Goal: Task Accomplishment & Management: Complete application form

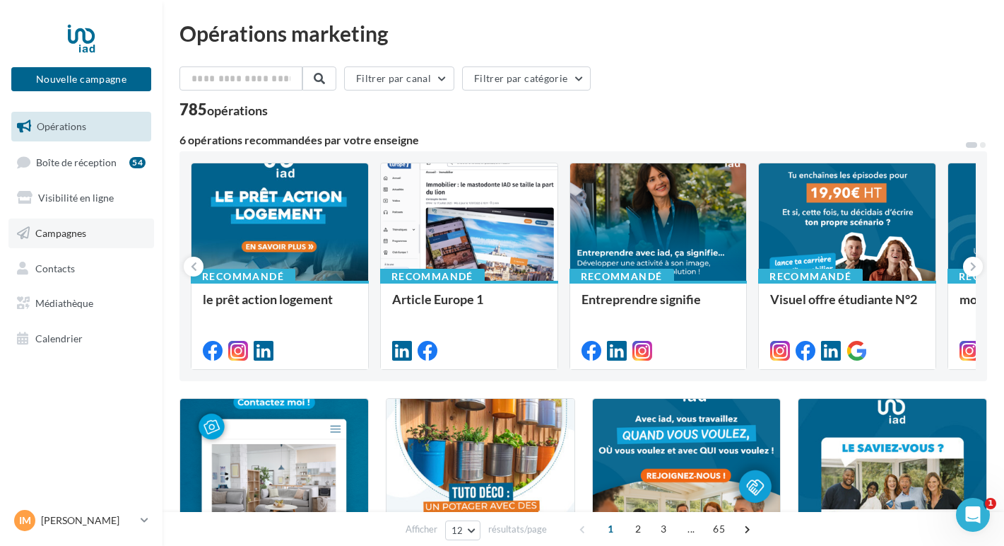
click at [63, 237] on span "Campagnes" at bounding box center [60, 233] width 51 height 12
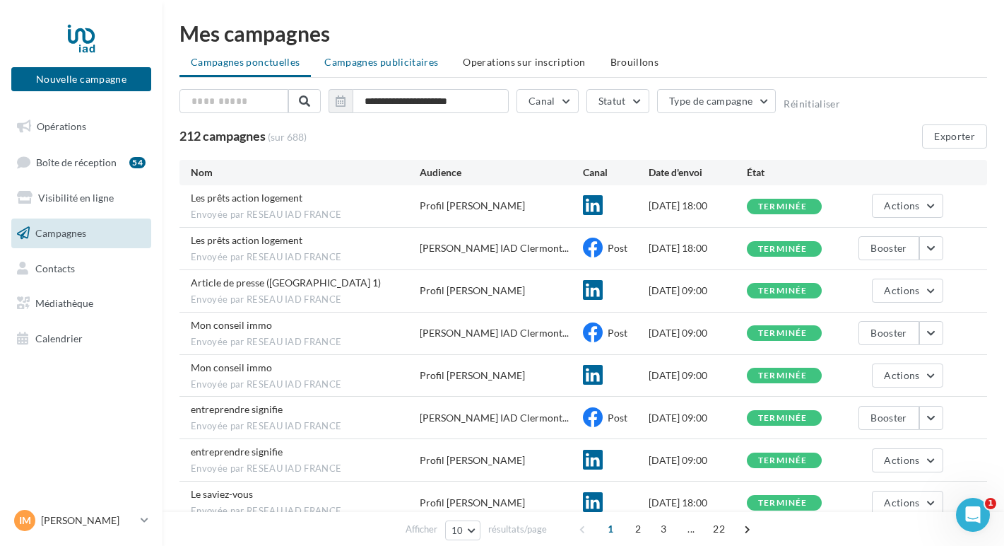
click at [399, 64] on span "Campagnes publicitaires" at bounding box center [381, 62] width 114 height 12
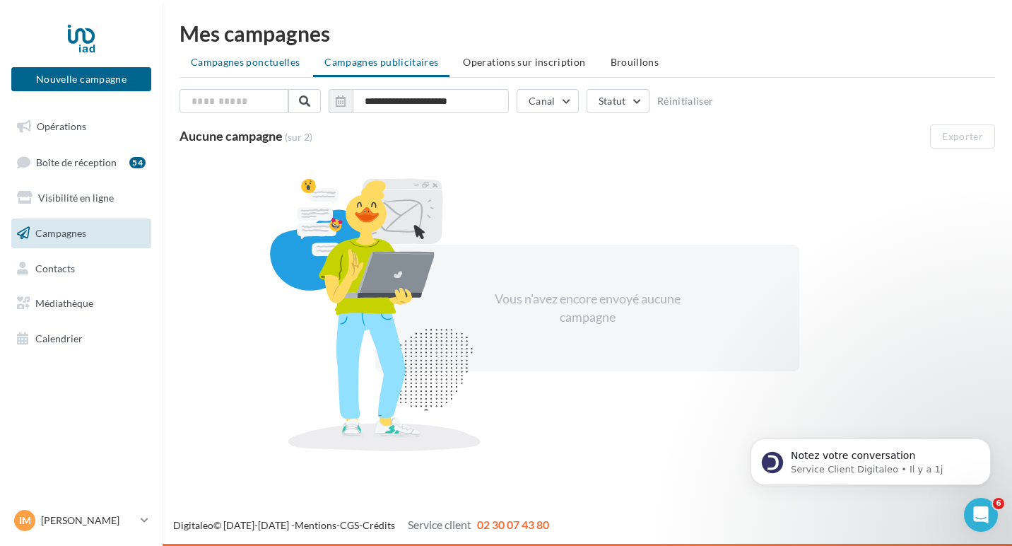
click at [242, 64] on span "Campagnes ponctuelles" at bounding box center [245, 62] width 109 height 12
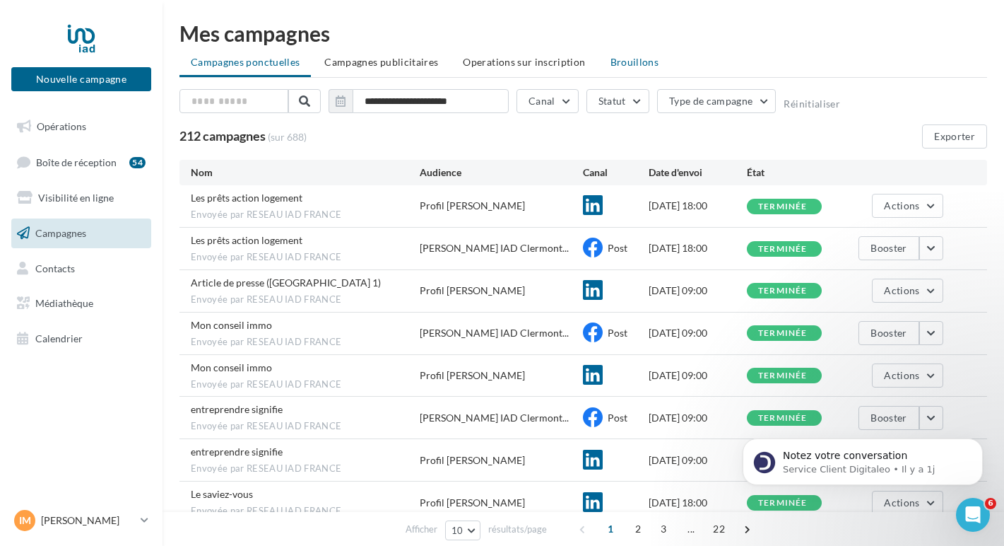
click at [615, 67] on span "Brouillons" at bounding box center [635, 62] width 49 height 12
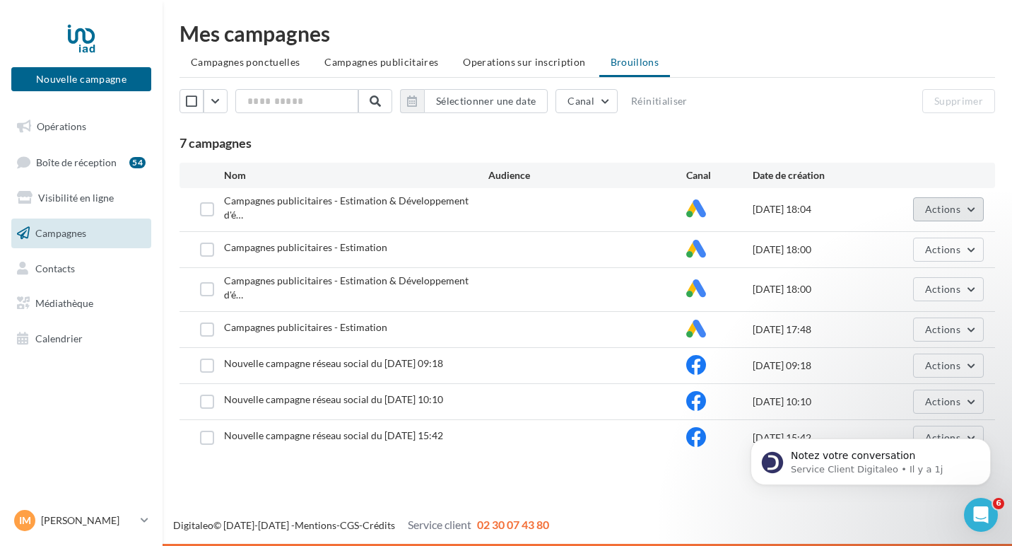
click at [927, 206] on span "Actions" at bounding box center [942, 209] width 35 height 12
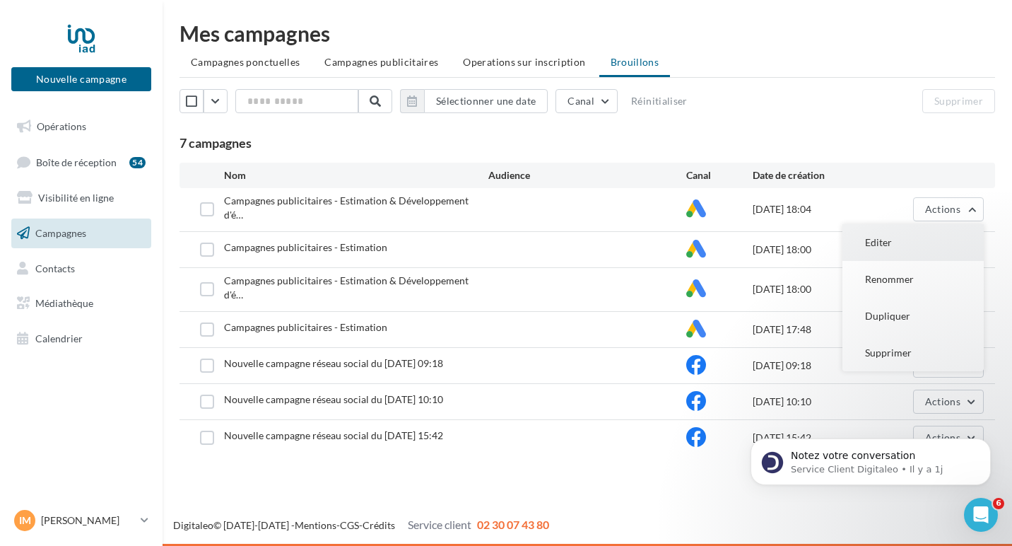
click at [904, 235] on button "Editer" at bounding box center [912, 242] width 141 height 37
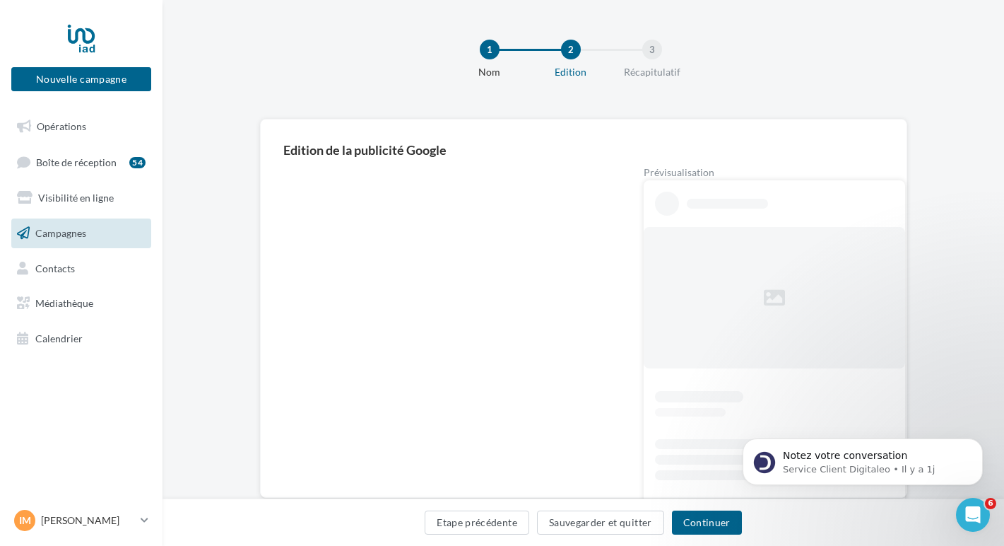
click at [47, 236] on span "Campagnes" at bounding box center [60, 233] width 51 height 12
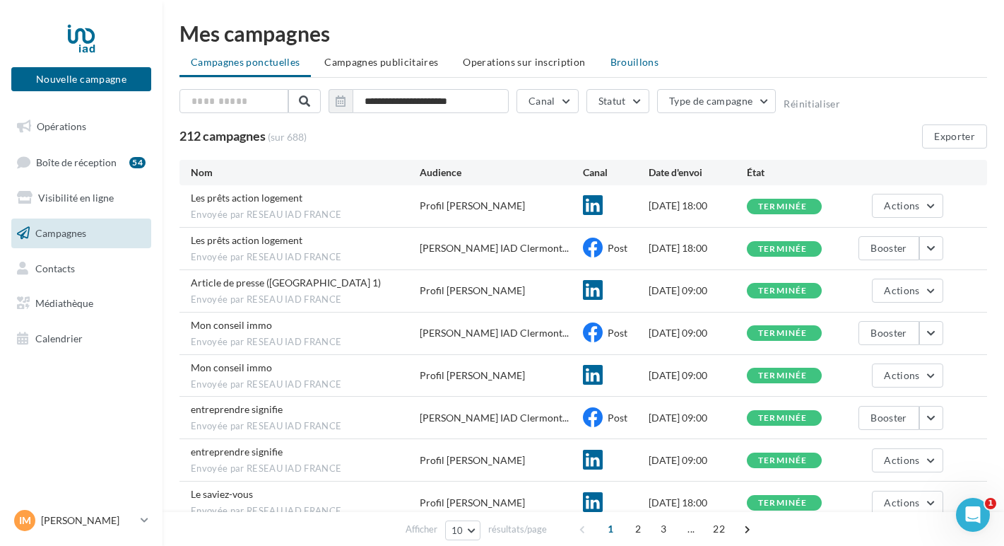
click at [618, 64] on span "Brouillons" at bounding box center [635, 62] width 49 height 12
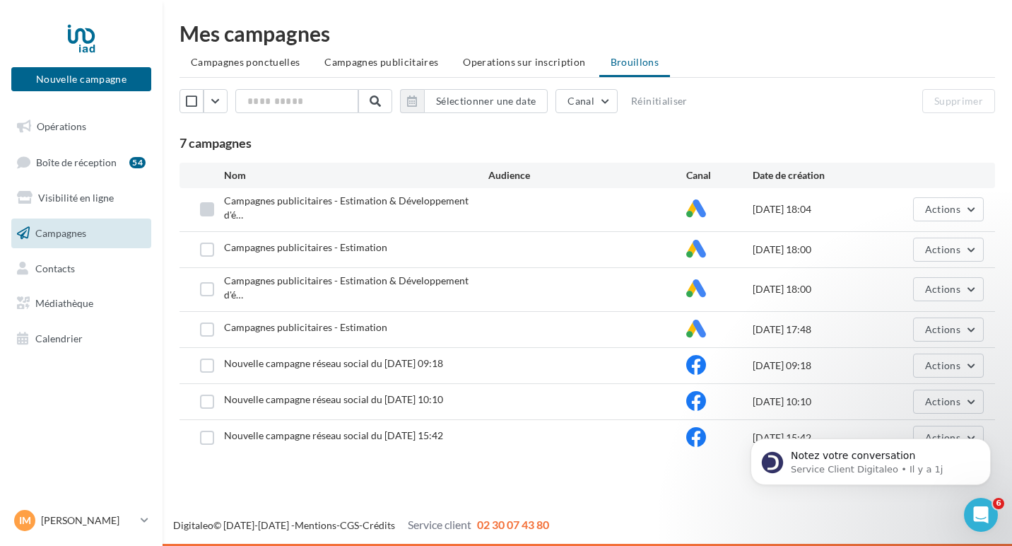
click at [202, 203] on label at bounding box center [207, 209] width 14 height 14
click at [204, 242] on label at bounding box center [207, 249] width 14 height 14
click at [211, 282] on label at bounding box center [207, 289] width 14 height 14
click at [206, 322] on label at bounding box center [207, 329] width 14 height 14
click at [957, 93] on button "Supprimer" at bounding box center [958, 101] width 73 height 24
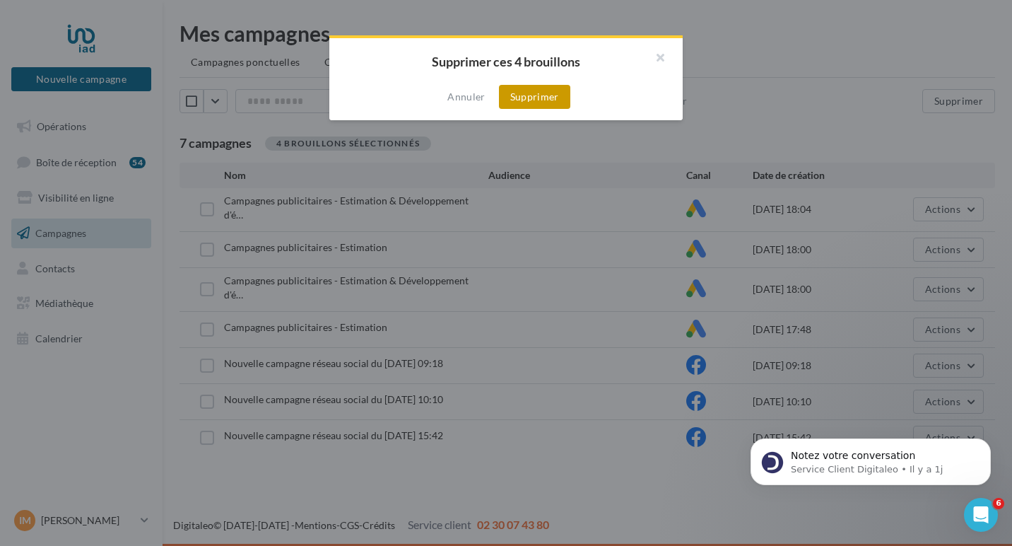
click at [546, 97] on button "Supprimer" at bounding box center [534, 97] width 71 height 24
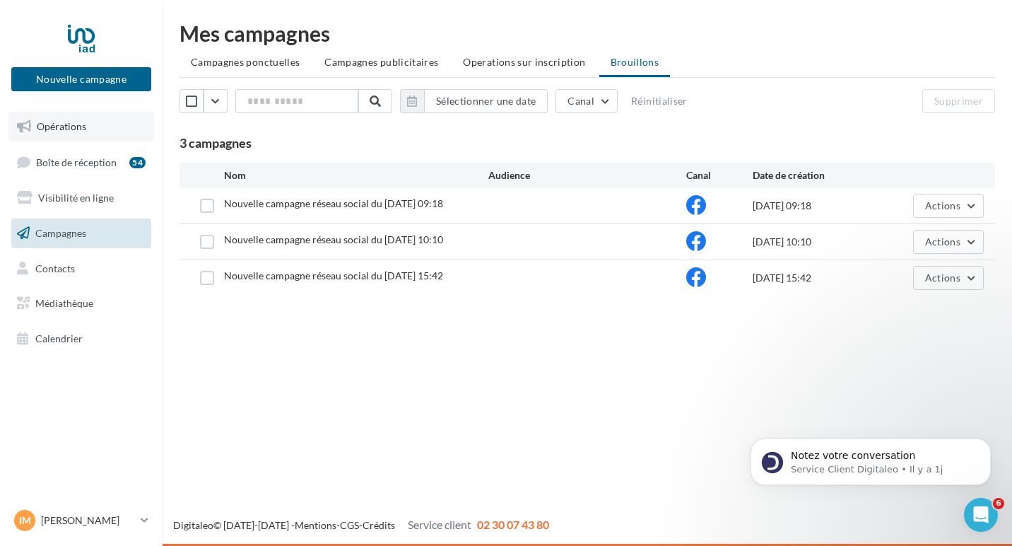
click at [73, 126] on span "Opérations" at bounding box center [61, 126] width 49 height 12
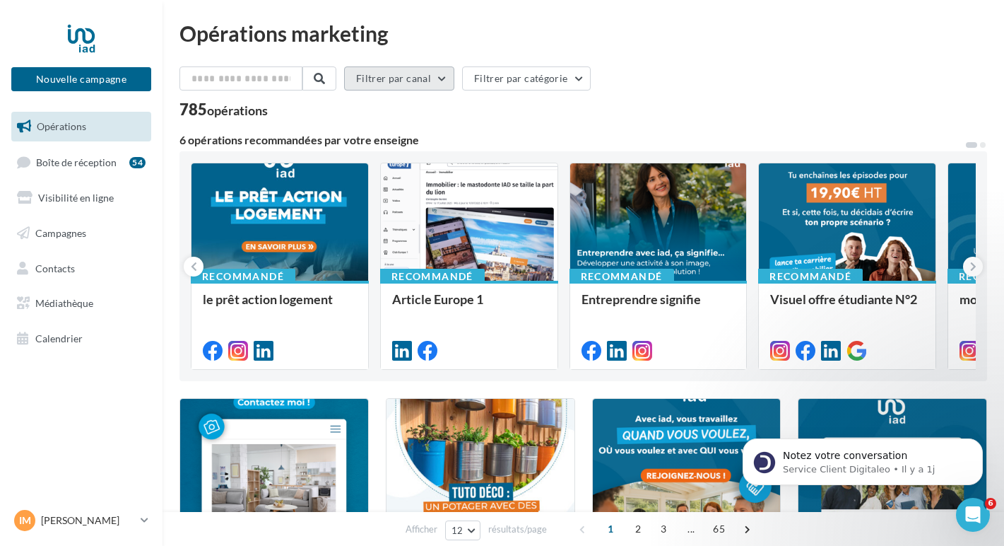
click at [412, 81] on button "Filtrer par canal" at bounding box center [399, 78] width 110 height 24
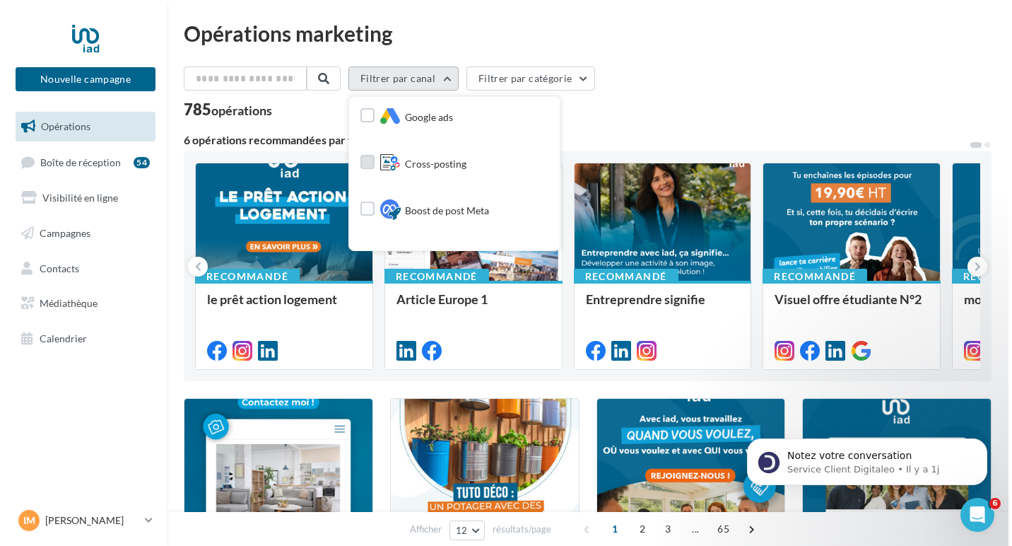
scroll to position [273, 0]
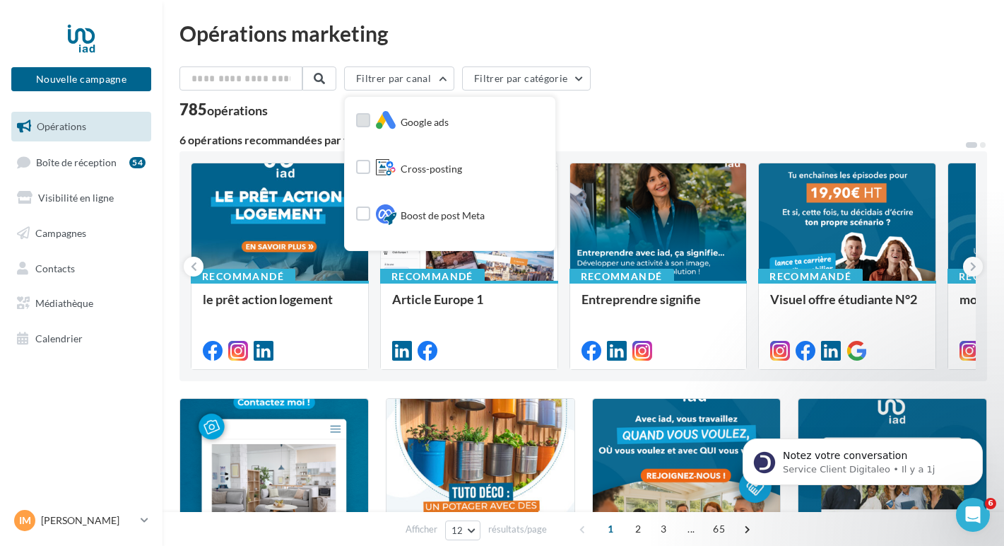
click at [428, 126] on span "Google ads" at bounding box center [425, 122] width 48 height 14
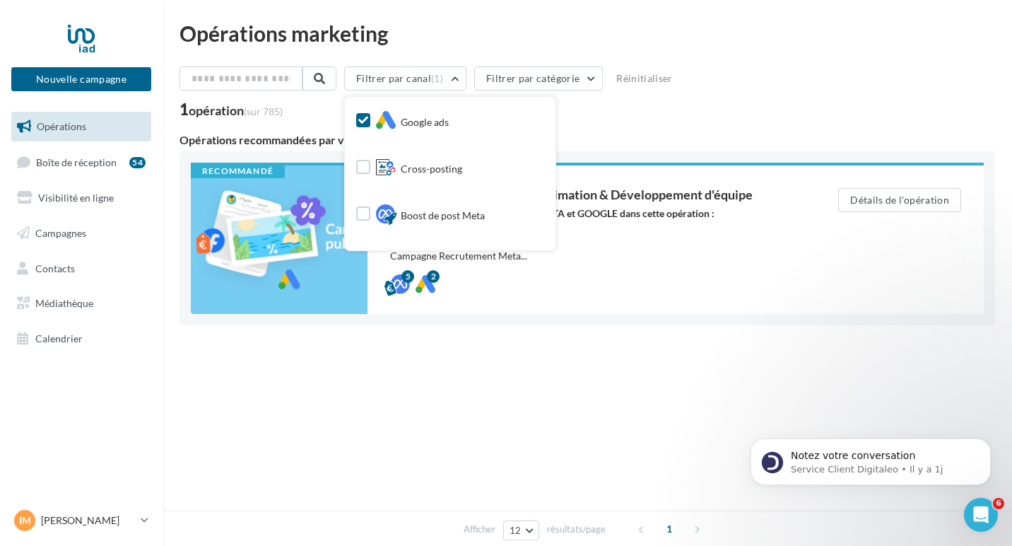
click at [461, 363] on div "Afficher 12 12 24 48 96 résultats/page 1" at bounding box center [586, 370] width 815 height 34
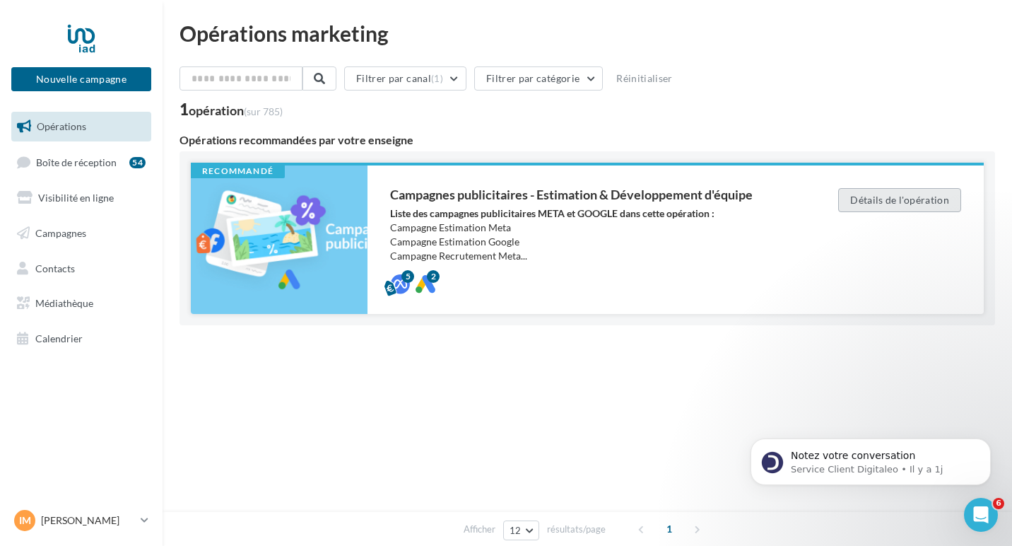
click at [885, 199] on button "Détails de l'opération" at bounding box center [899, 200] width 123 height 24
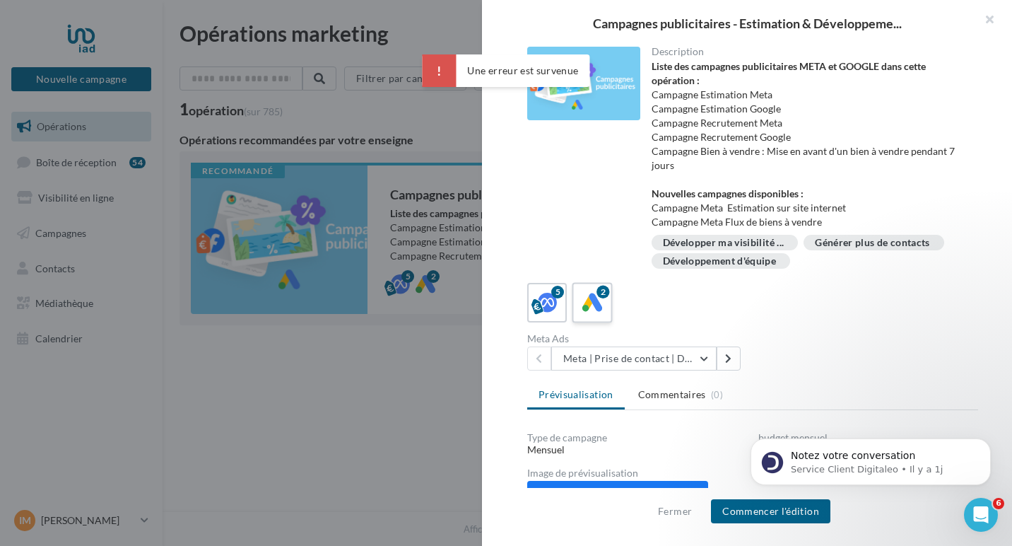
click at [602, 301] on div "2" at bounding box center [592, 303] width 26 height 26
click at [620, 355] on button "Google | Demandes d'estimation" at bounding box center [633, 358] width 165 height 24
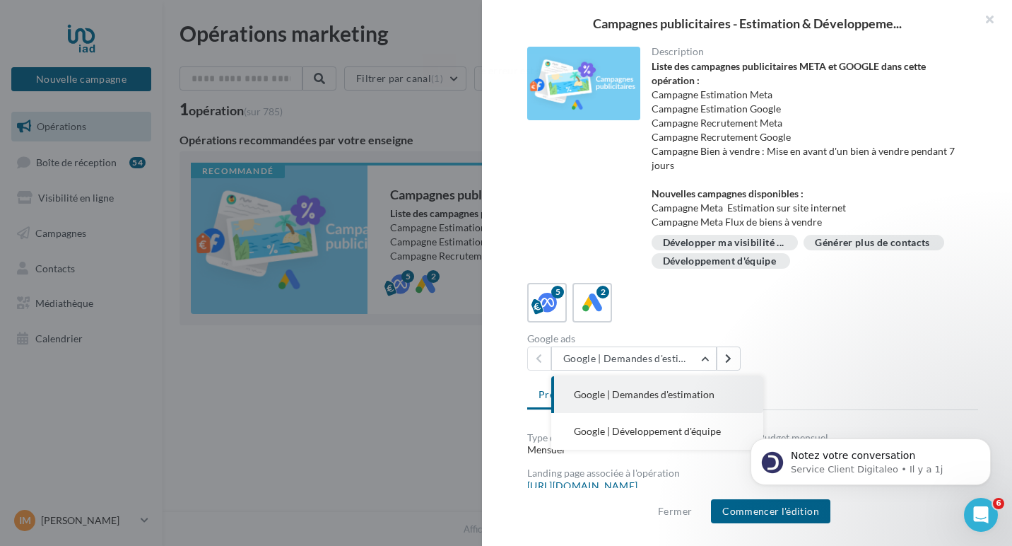
click at [652, 397] on span "Google | Demandes d'estimation" at bounding box center [644, 394] width 141 height 12
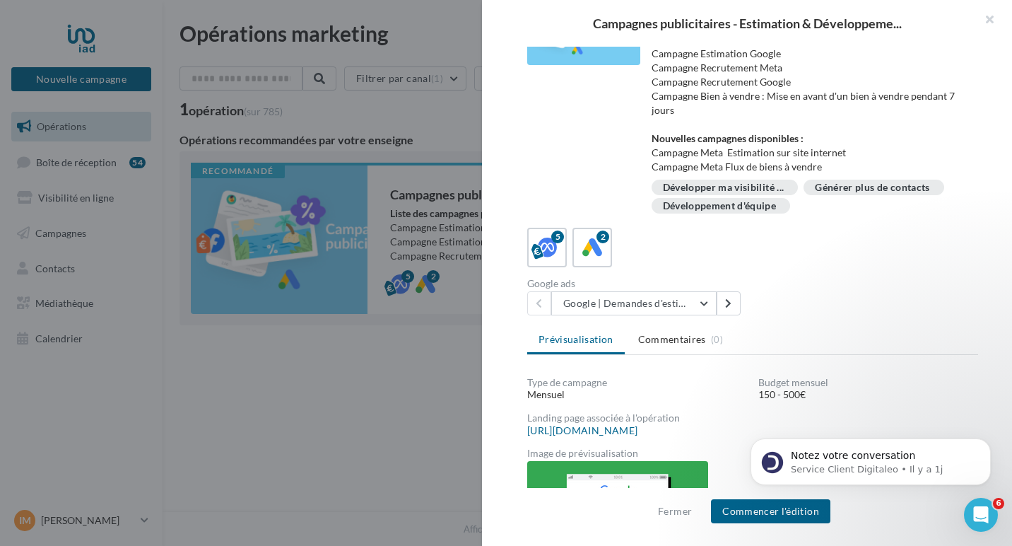
scroll to position [174, 0]
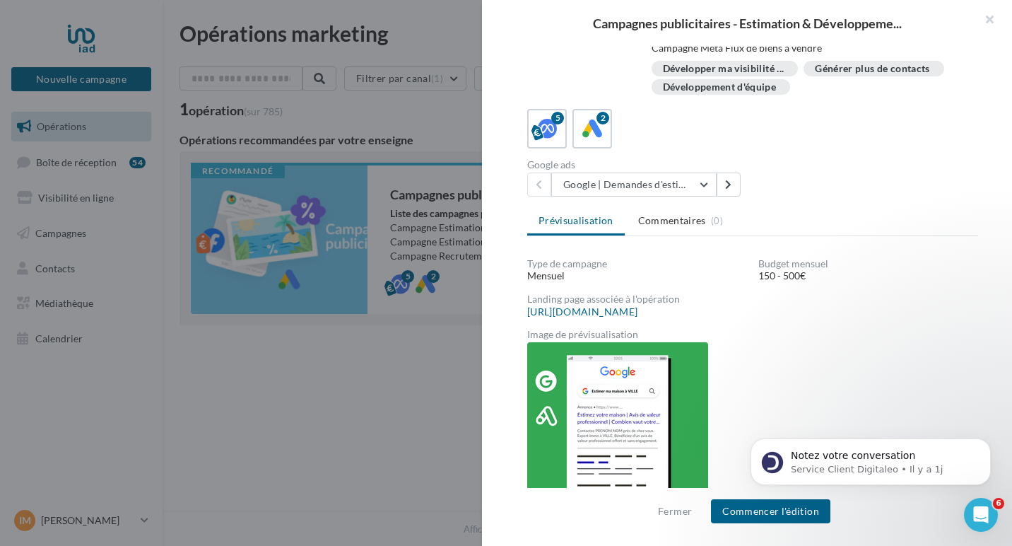
click html "Notez votre conversation Service Client Digitaleo • Il y a 1j"
click at [772, 514] on button "Commencer l'édition" at bounding box center [770, 511] width 119 height 24
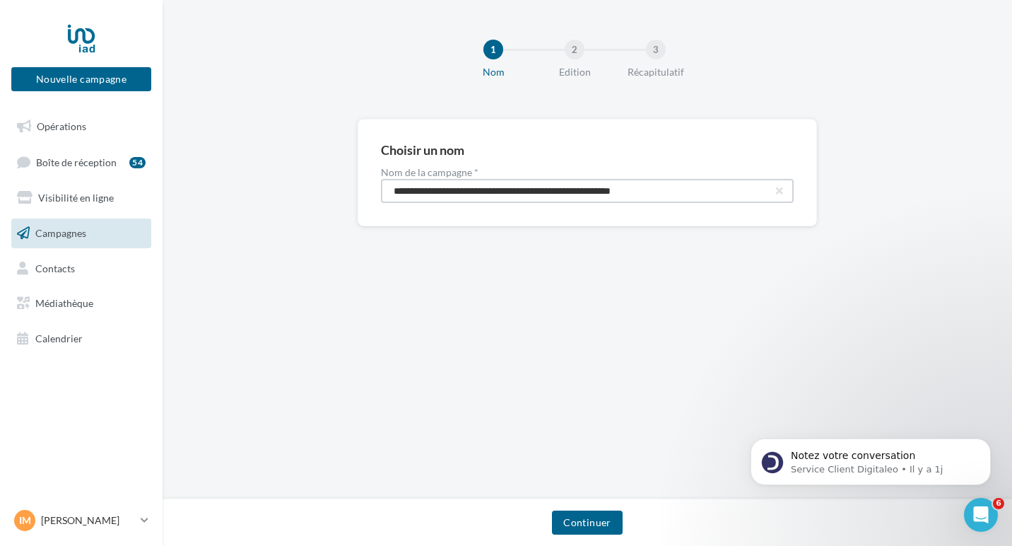
drag, startPoint x: 687, startPoint y: 190, endPoint x: 553, endPoint y: 192, distance: 133.6
click at [553, 192] on input "**********" at bounding box center [587, 191] width 413 height 24
type input "**********"
click at [588, 526] on button "Continuer" at bounding box center [587, 522] width 70 height 24
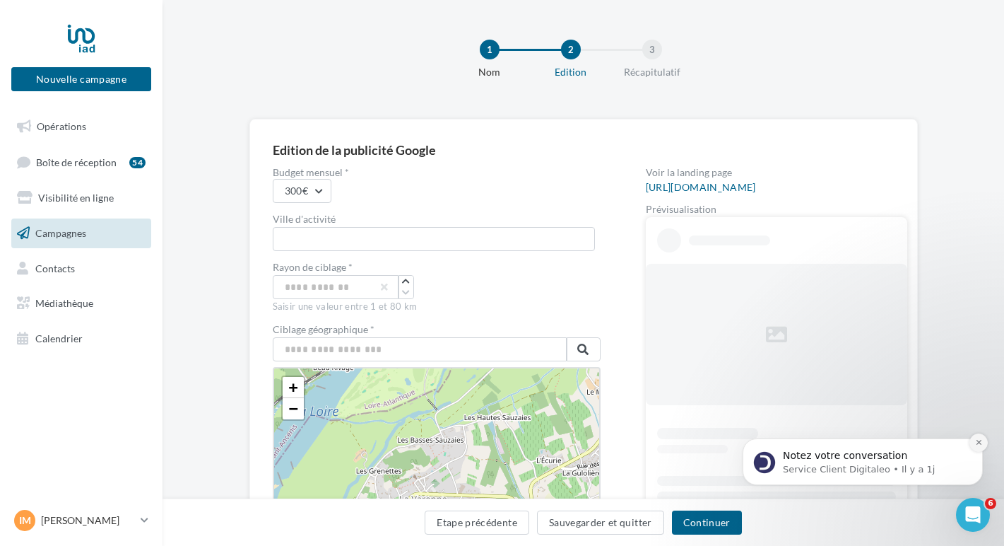
click at [978, 442] on icon "Dismiss notification" at bounding box center [978, 442] width 5 height 5
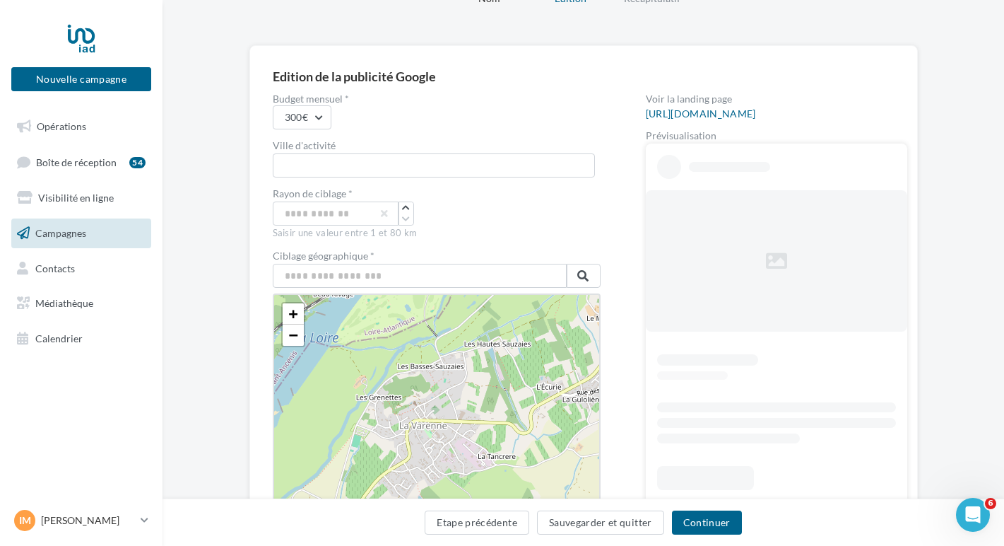
scroll to position [131, 0]
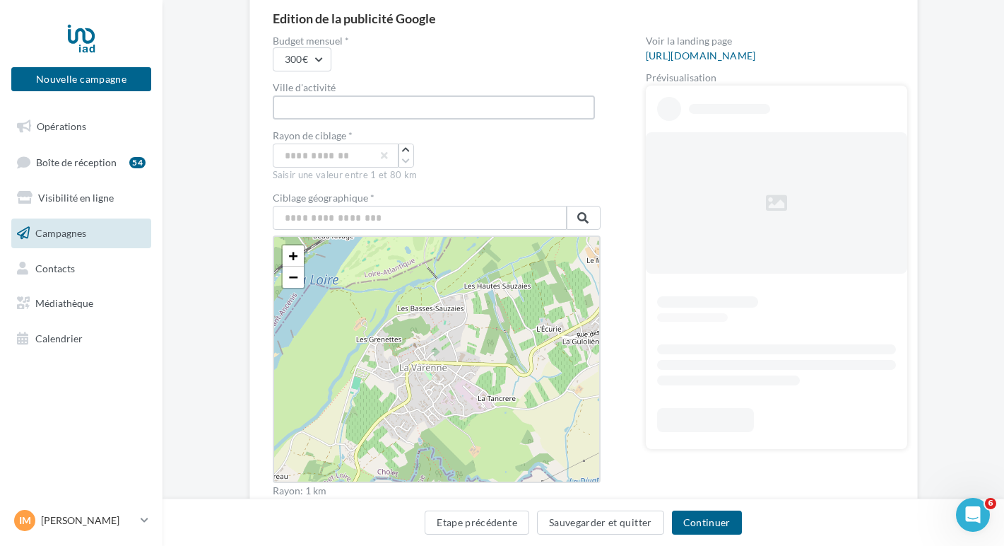
click at [336, 108] on input "text" at bounding box center [434, 107] width 322 height 24
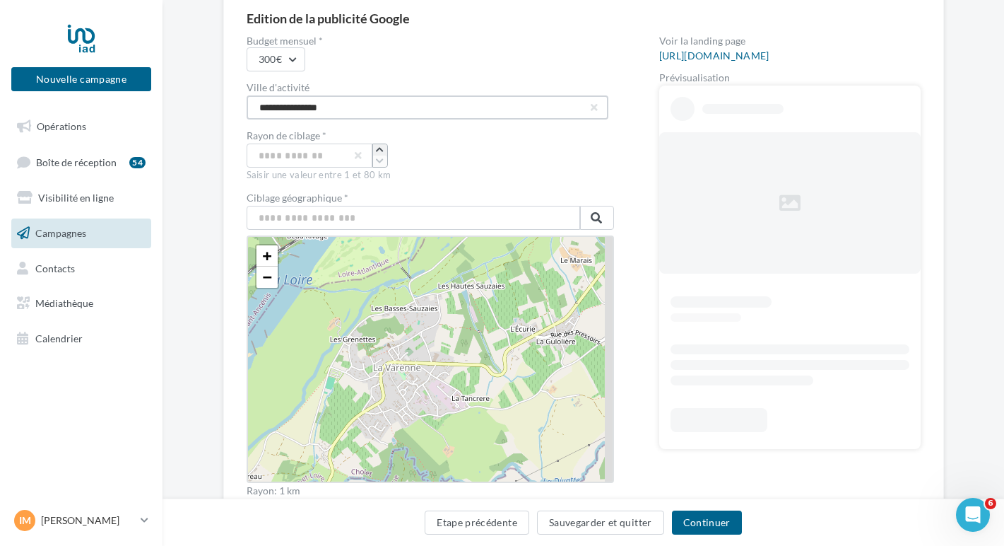
type input "**********"
click at [373, 151] on button "button" at bounding box center [380, 149] width 14 height 11
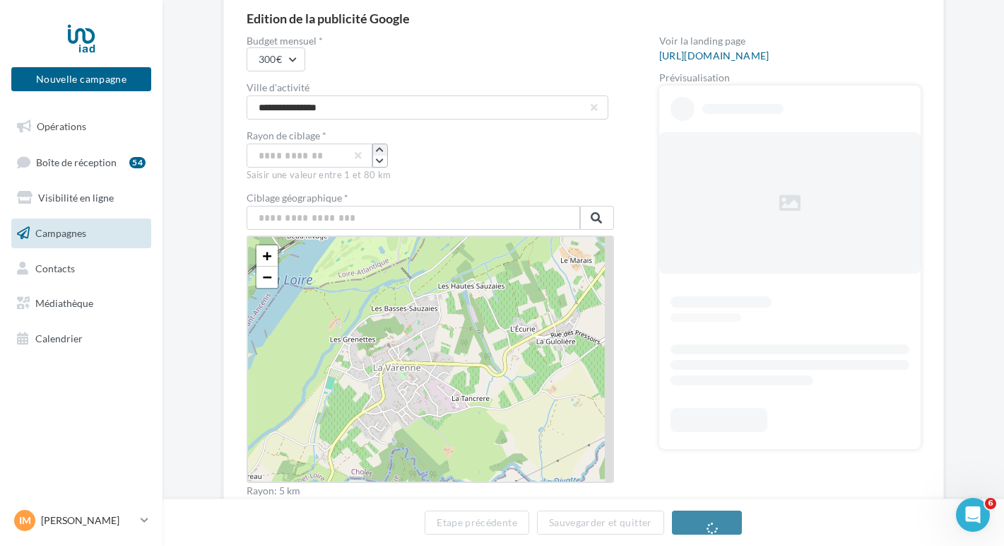
click at [373, 151] on button "button" at bounding box center [380, 149] width 14 height 11
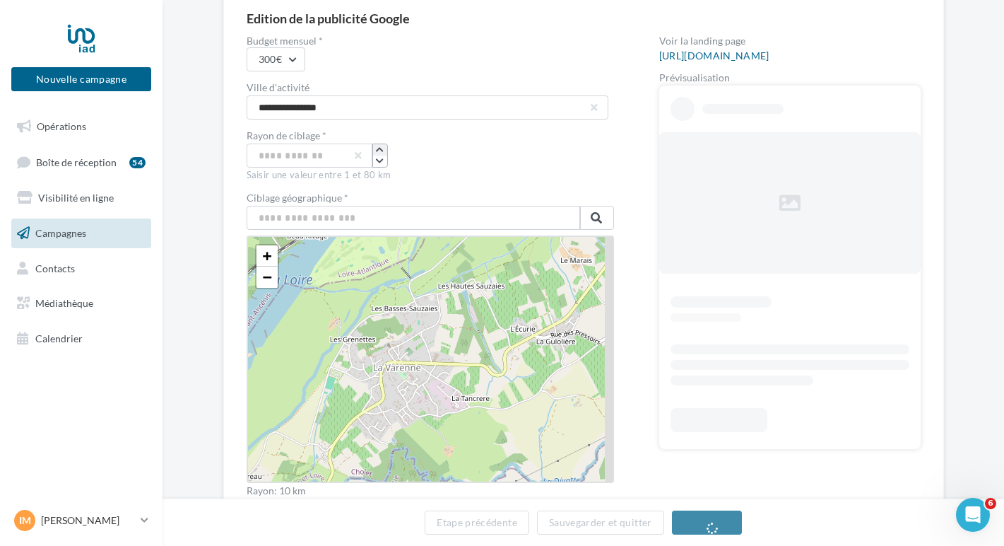
click at [373, 151] on button "button" at bounding box center [380, 149] width 14 height 11
click at [335, 218] on input "text" at bounding box center [414, 218] width 334 height 24
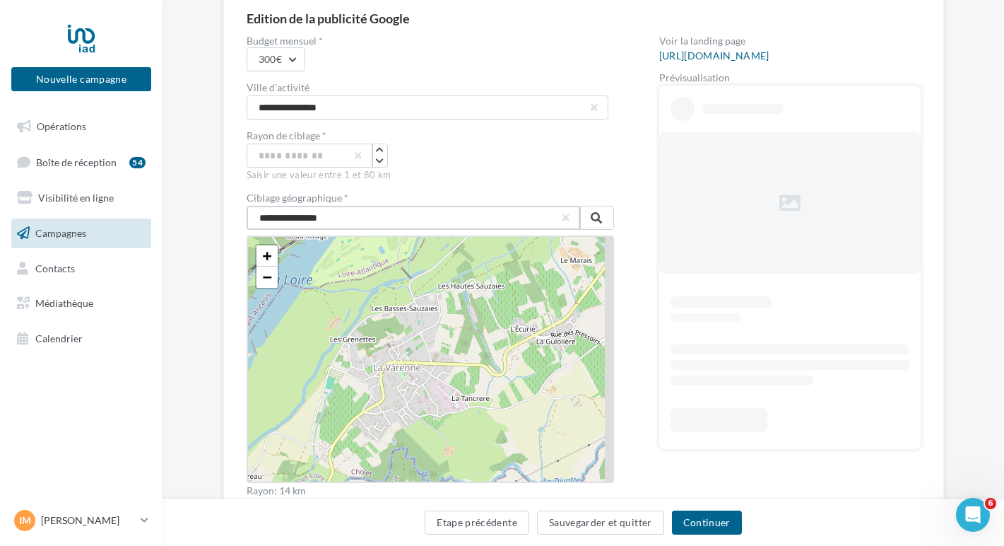
click at [355, 217] on input "**********" at bounding box center [414, 218] width 334 height 24
click at [601, 223] on button at bounding box center [597, 218] width 34 height 24
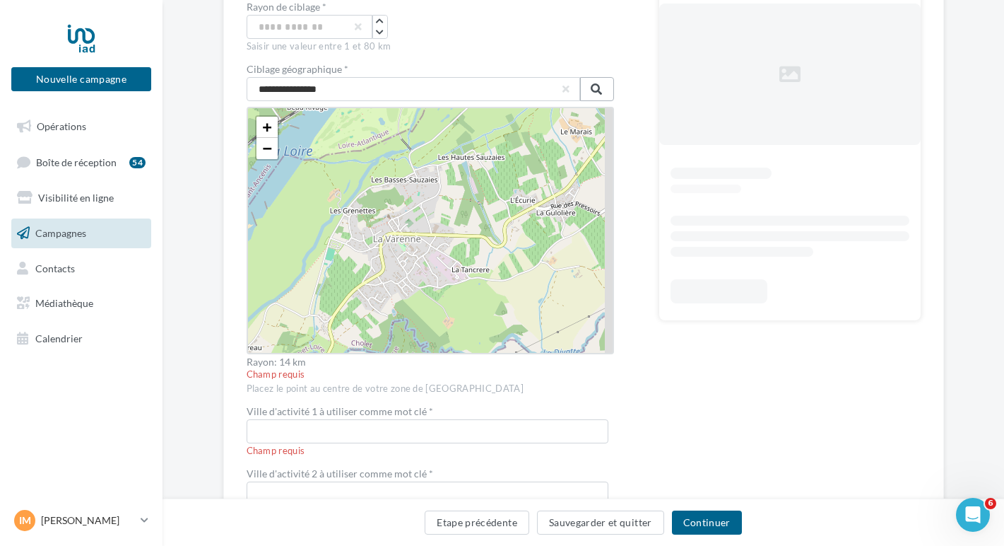
scroll to position [242, 0]
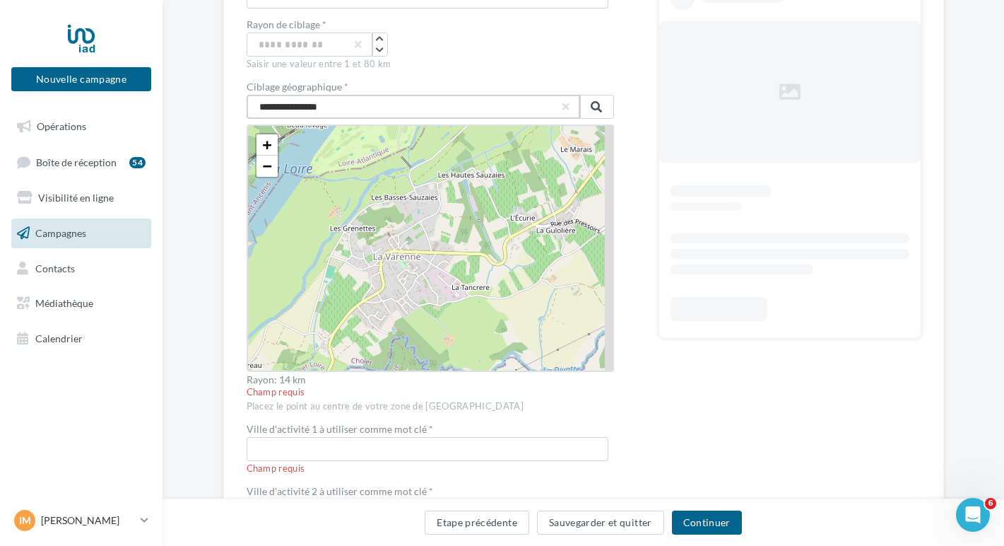
click at [344, 112] on input "**********" at bounding box center [414, 107] width 334 height 24
drag, startPoint x: 342, startPoint y: 111, endPoint x: 236, endPoint y: 108, distance: 106.0
click at [236, 108] on div "**********" at bounding box center [583, 297] width 721 height 842
type input "**********"
click at [264, 167] on span "−" at bounding box center [266, 166] width 9 height 18
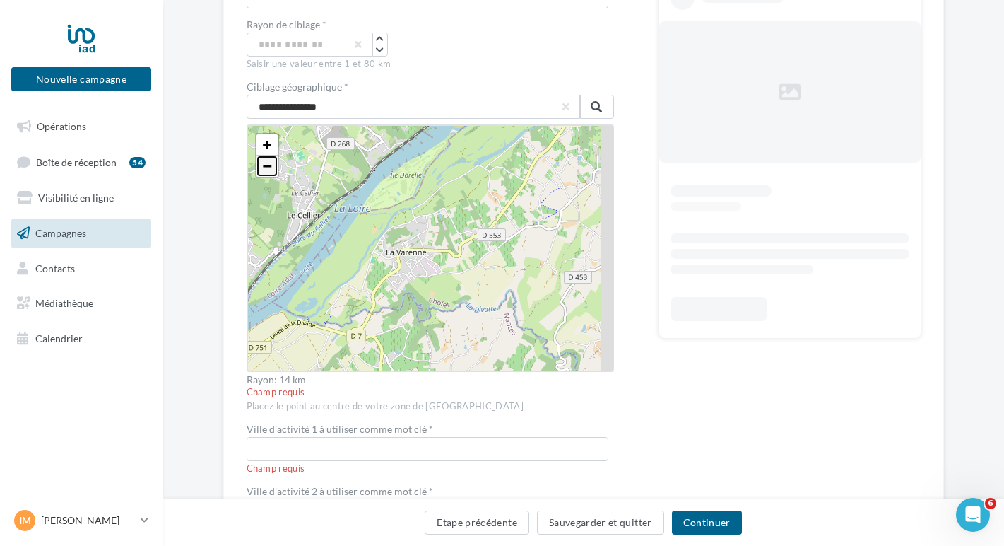
click at [264, 167] on span "−" at bounding box center [266, 166] width 9 height 18
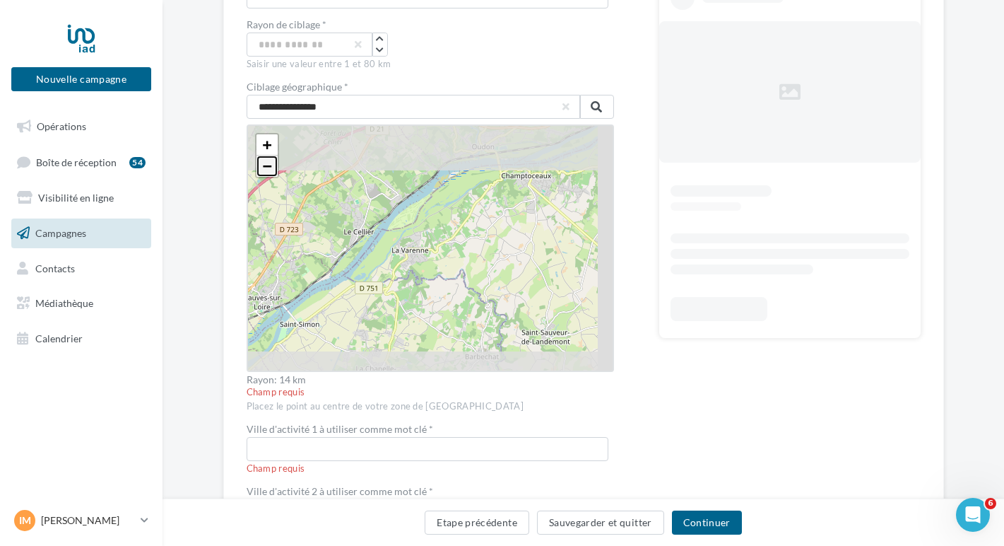
click at [264, 167] on span "−" at bounding box center [266, 166] width 9 height 18
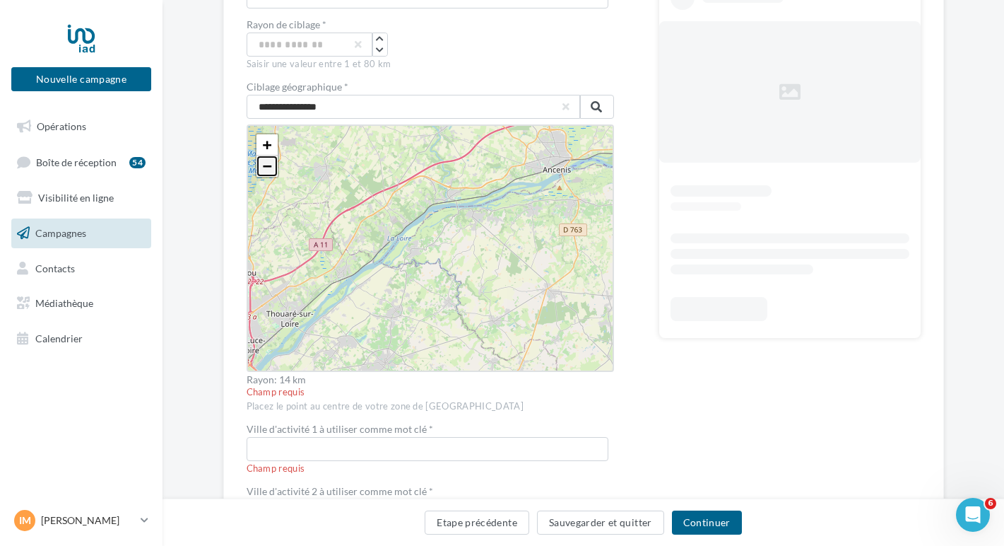
click at [264, 167] on span "−" at bounding box center [266, 166] width 9 height 18
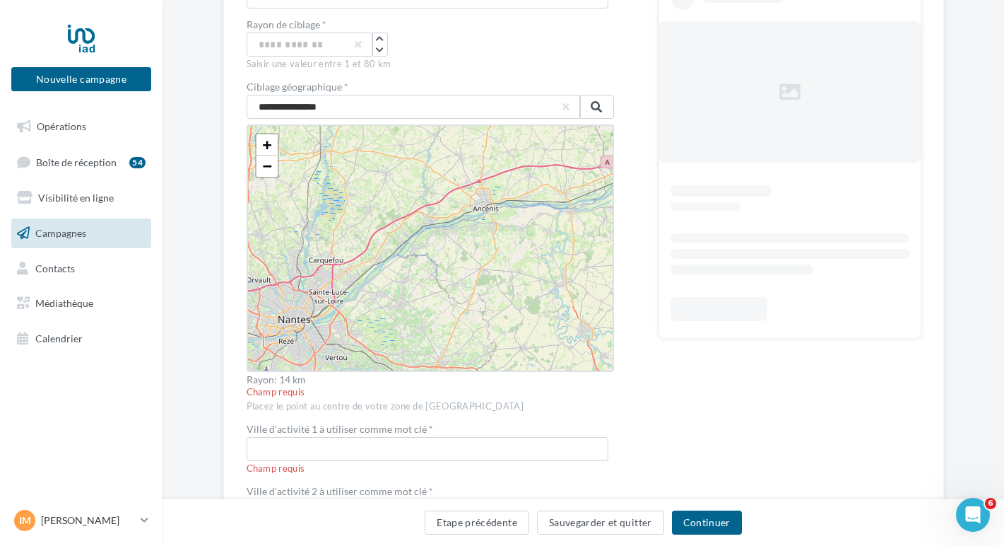
drag, startPoint x: 418, startPoint y: 312, endPoint x: 338, endPoint y: 164, distance: 168.2
click at [338, 164] on div "+ − Leaflet" at bounding box center [430, 247] width 367 height 247
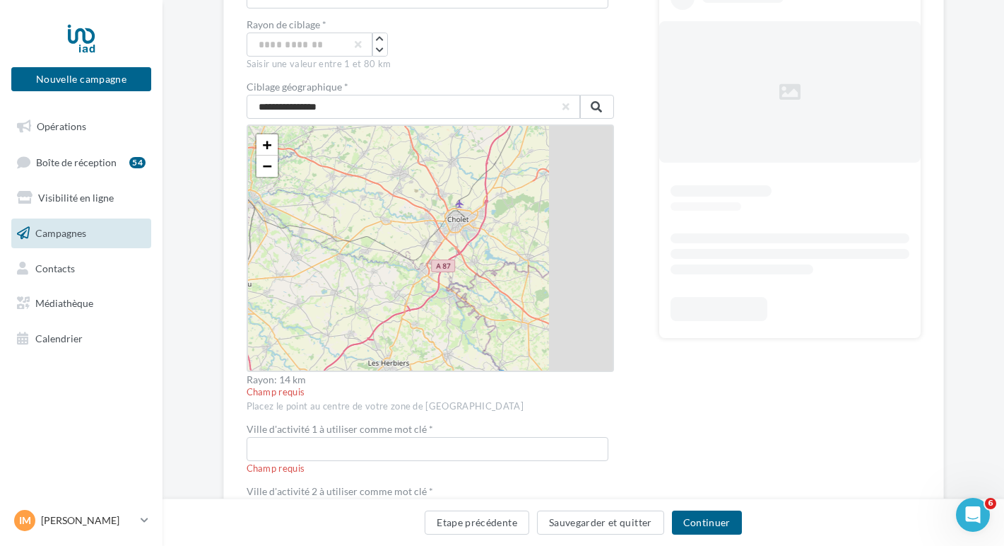
drag, startPoint x: 509, startPoint y: 266, endPoint x: 370, endPoint y: 177, distance: 165.5
click at [370, 177] on div "+ − Leaflet" at bounding box center [430, 247] width 367 height 247
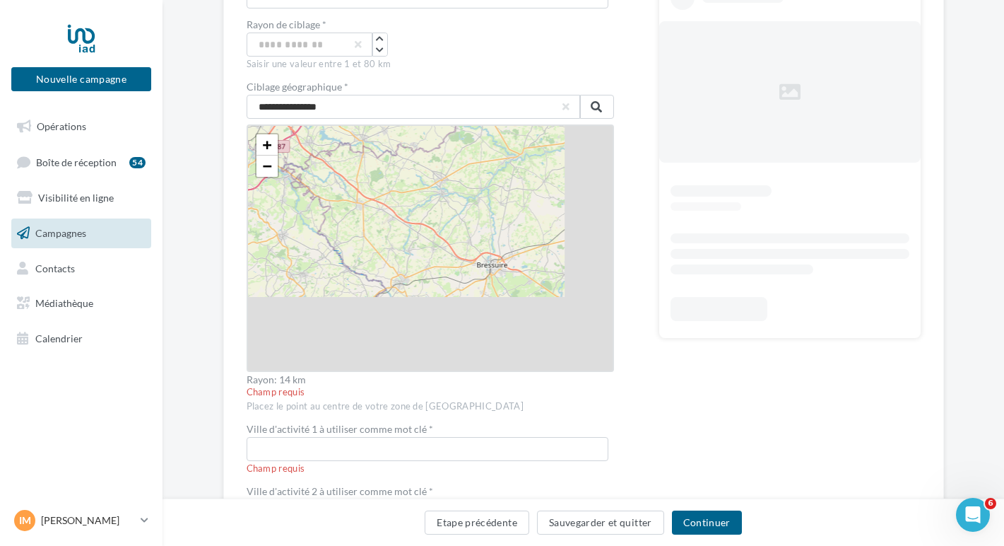
drag, startPoint x: 485, startPoint y: 295, endPoint x: 346, endPoint y: 175, distance: 184.4
click at [346, 175] on div "+ − Leaflet" at bounding box center [430, 247] width 367 height 247
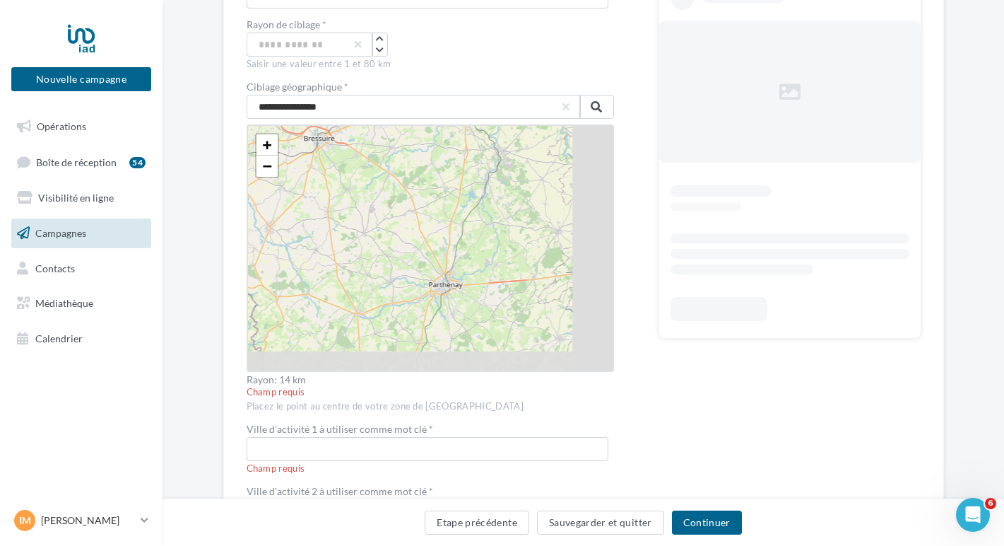
drag, startPoint x: 485, startPoint y: 269, endPoint x: 332, endPoint y: 178, distance: 177.4
click at [332, 178] on div "+ − Leaflet" at bounding box center [430, 247] width 367 height 247
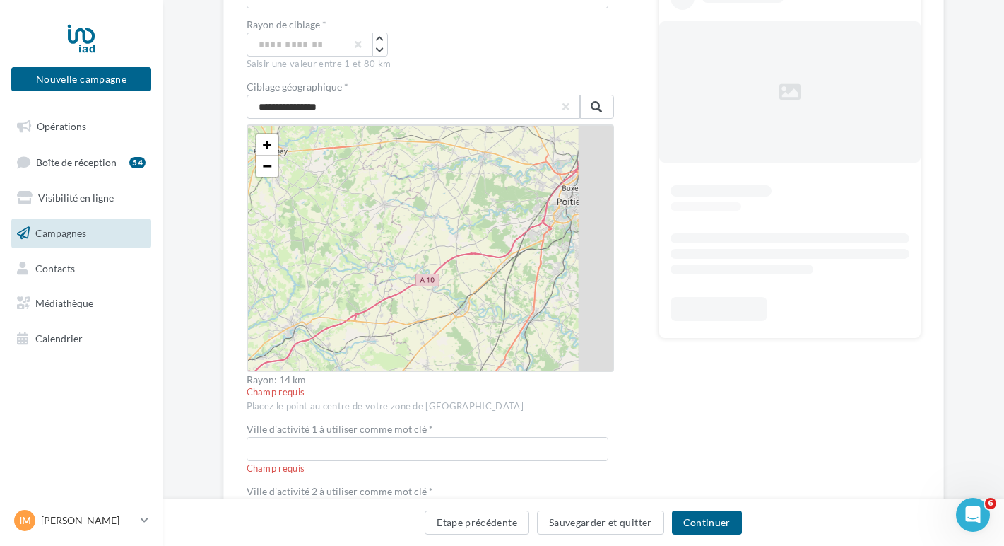
drag, startPoint x: 470, startPoint y: 321, endPoint x: 305, endPoint y: 194, distance: 208.6
click at [305, 194] on div "+ − Leaflet" at bounding box center [430, 247] width 367 height 247
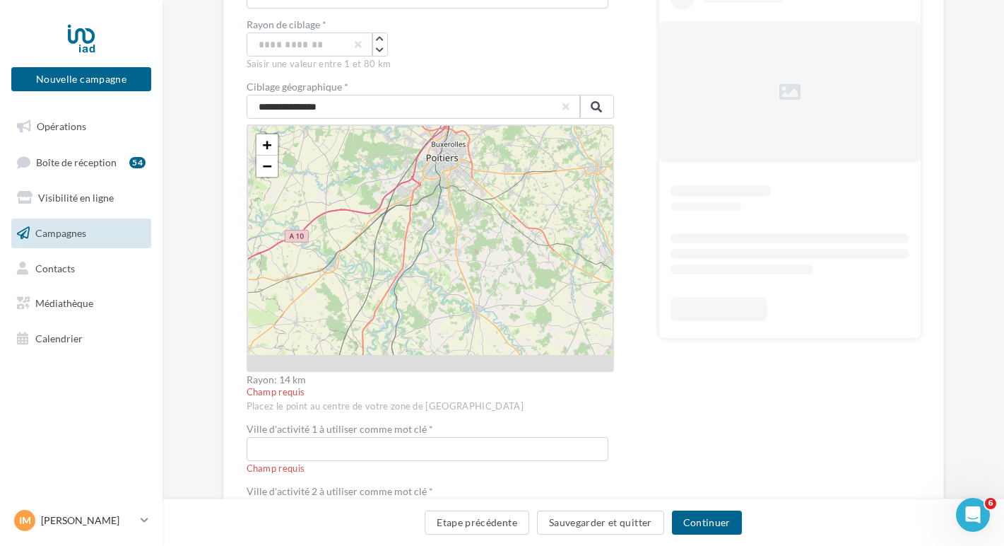
drag, startPoint x: 490, startPoint y: 288, endPoint x: 296, endPoint y: 228, distance: 203.4
click at [296, 228] on div "+ − Leaflet" at bounding box center [430, 247] width 367 height 247
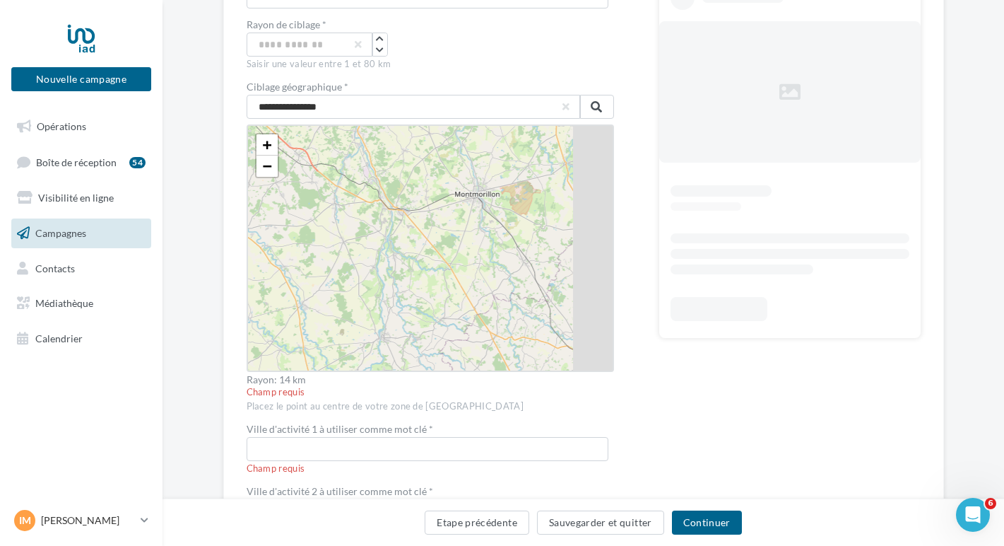
drag, startPoint x: 524, startPoint y: 303, endPoint x: 340, endPoint y: 239, distance: 195.3
click at [340, 239] on div "+ − Leaflet" at bounding box center [430, 247] width 367 height 247
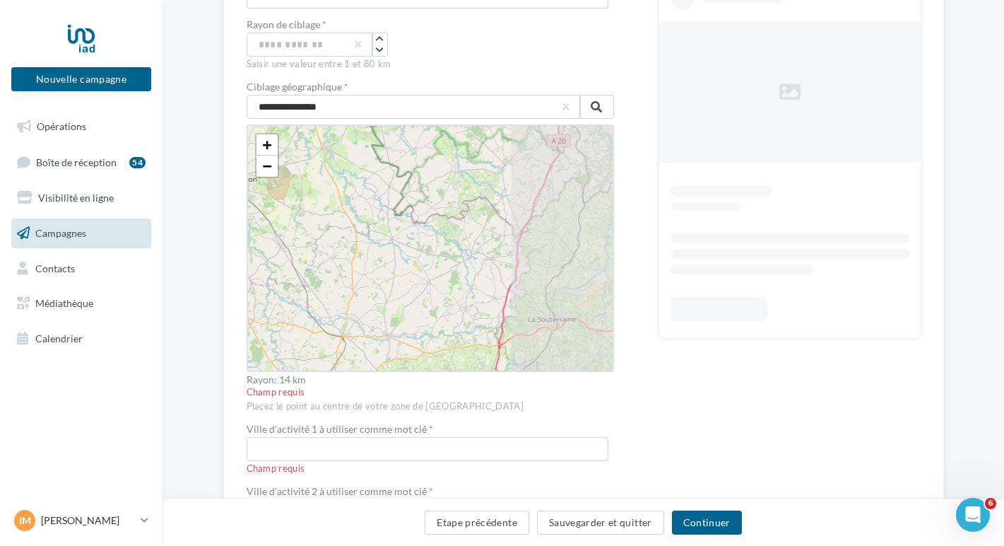
drag, startPoint x: 496, startPoint y: 294, endPoint x: 286, endPoint y: 280, distance: 210.3
click at [286, 280] on div "+ − Leaflet" at bounding box center [430, 247] width 367 height 247
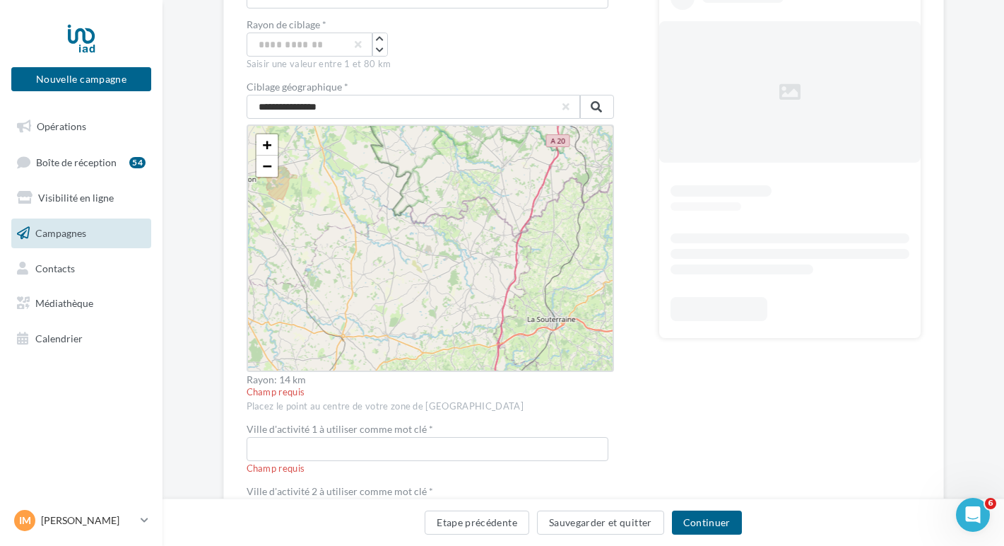
drag, startPoint x: 648, startPoint y: 342, endPoint x: 611, endPoint y: 340, distance: 36.8
click at [624, 341] on div "**********" at bounding box center [584, 309] width 674 height 769
click at [562, 329] on div "+ − Leaflet" at bounding box center [430, 247] width 367 height 247
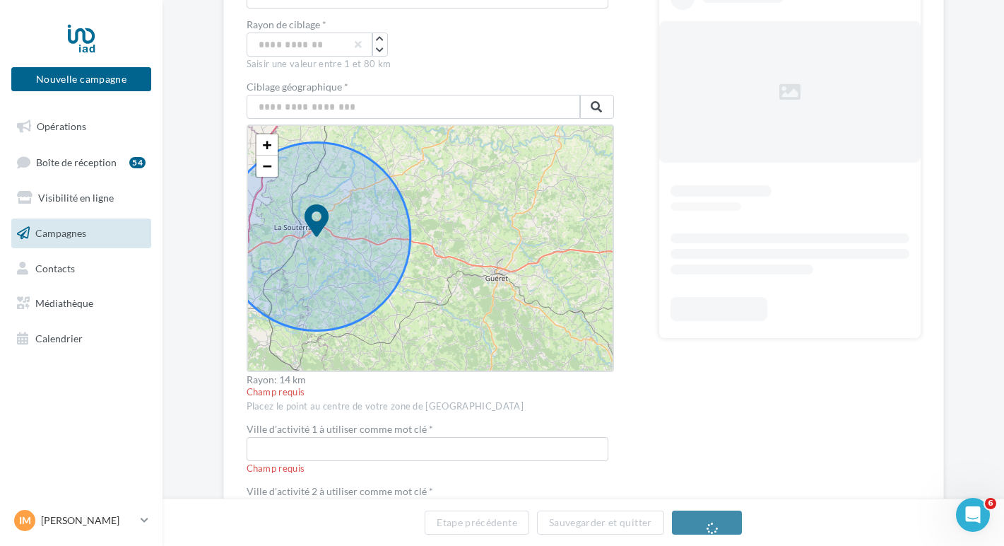
drag, startPoint x: 535, startPoint y: 317, endPoint x: 368, endPoint y: 293, distance: 168.4
click at [368, 293] on div "+ − Leaflet" at bounding box center [430, 247] width 367 height 247
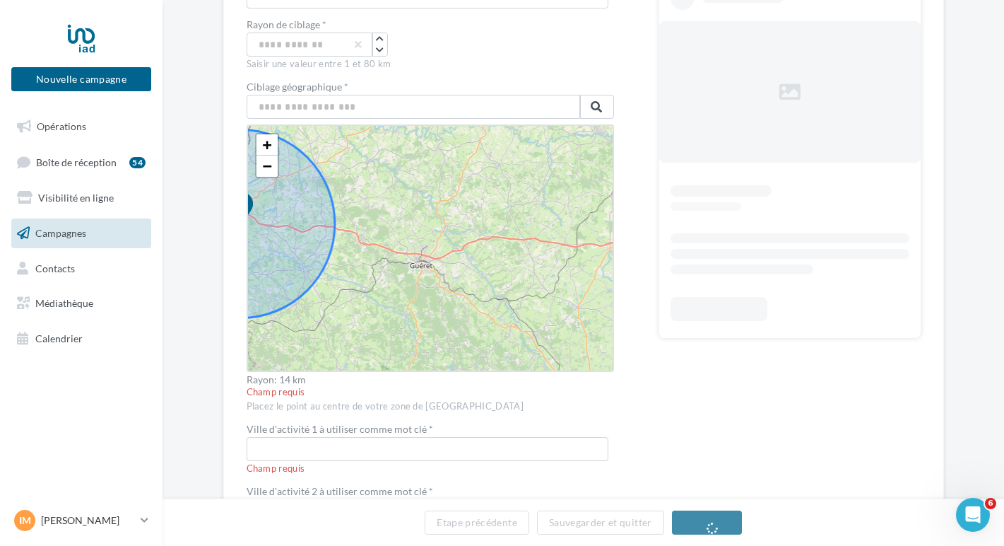
drag, startPoint x: 518, startPoint y: 286, endPoint x: 246, endPoint y: 247, distance: 274.8
click at [247, 247] on div "+ − Leaflet" at bounding box center [430, 247] width 367 height 247
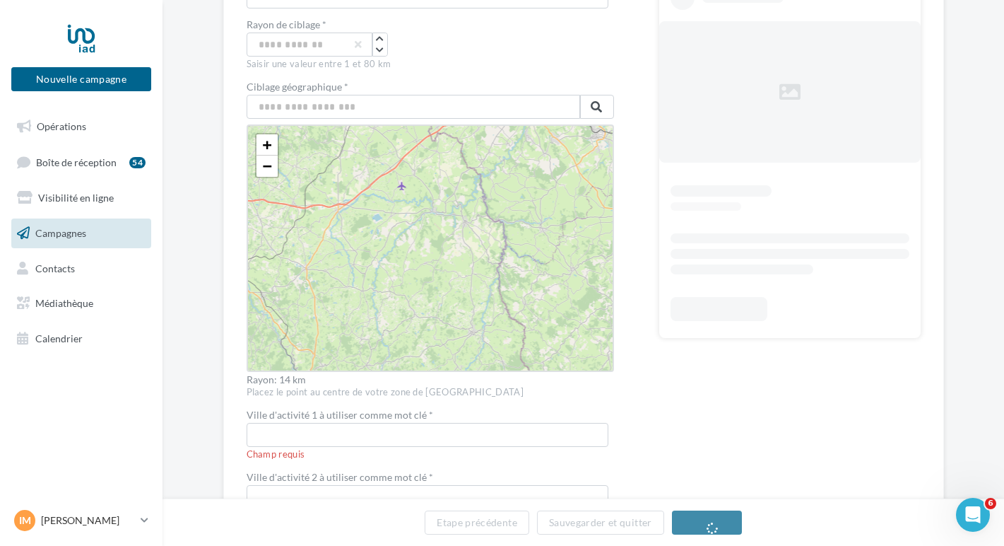
drag, startPoint x: 447, startPoint y: 300, endPoint x: 297, endPoint y: 172, distance: 196.5
click at [297, 172] on div "+ − Leaflet" at bounding box center [430, 247] width 367 height 247
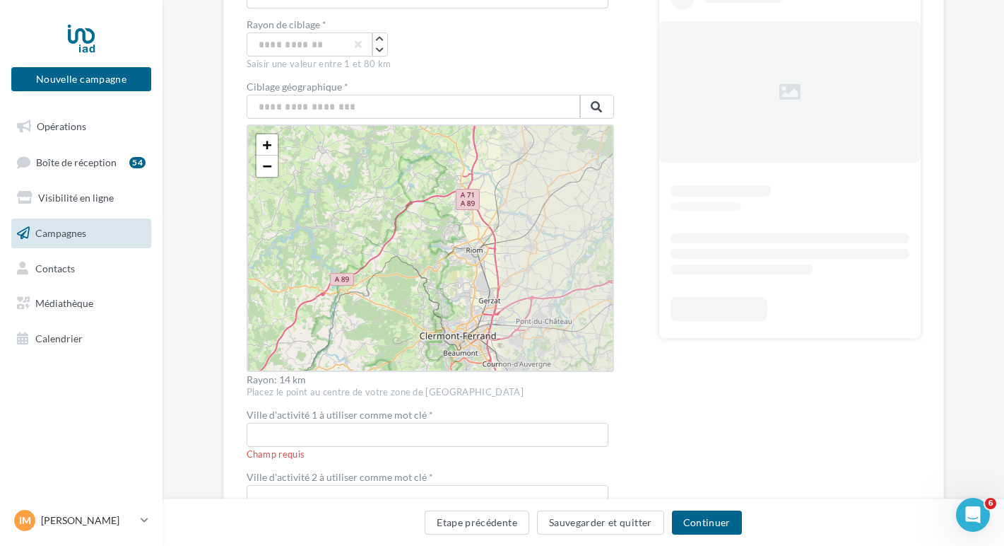
drag, startPoint x: 505, startPoint y: 286, endPoint x: 341, endPoint y: 232, distance: 173.2
click at [341, 232] on div "+ − Leaflet" at bounding box center [430, 247] width 367 height 247
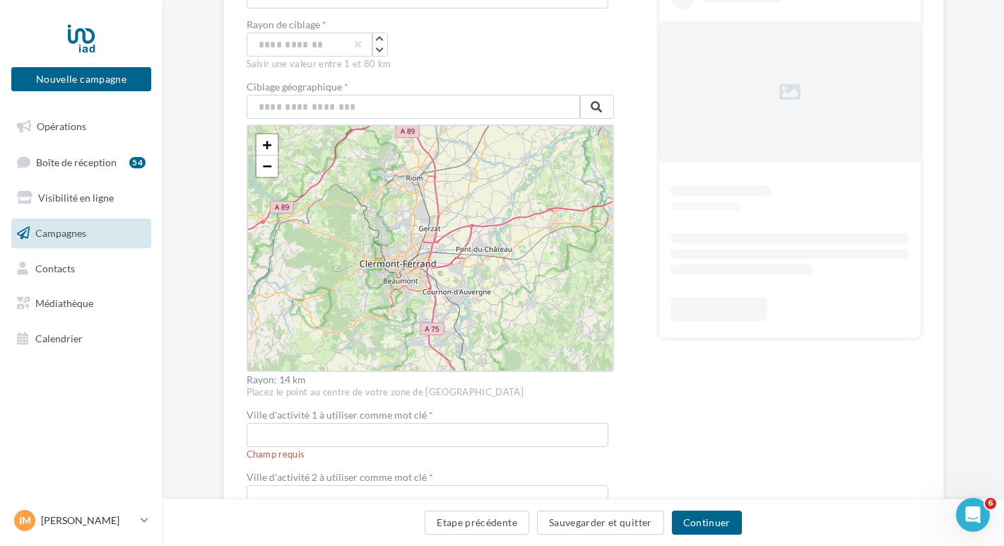
drag, startPoint x: 423, startPoint y: 285, endPoint x: 373, endPoint y: 236, distance: 70.0
click at [363, 213] on div "+ − Leaflet" at bounding box center [430, 247] width 367 height 247
click at [406, 241] on div "+ − Leaflet" at bounding box center [430, 247] width 367 height 247
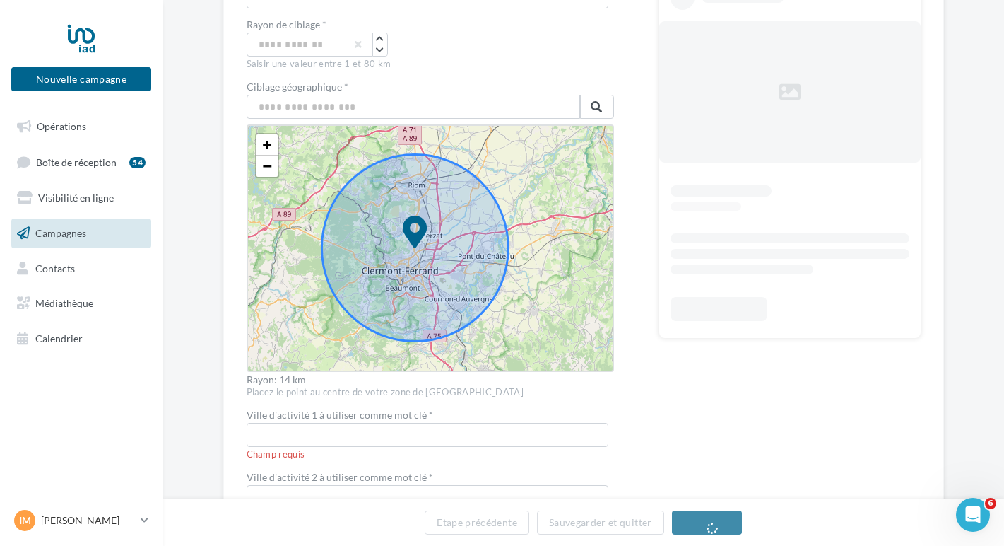
click at [622, 305] on div "**********" at bounding box center [584, 302] width 674 height 755
click at [262, 146] on span "+" at bounding box center [266, 145] width 9 height 18
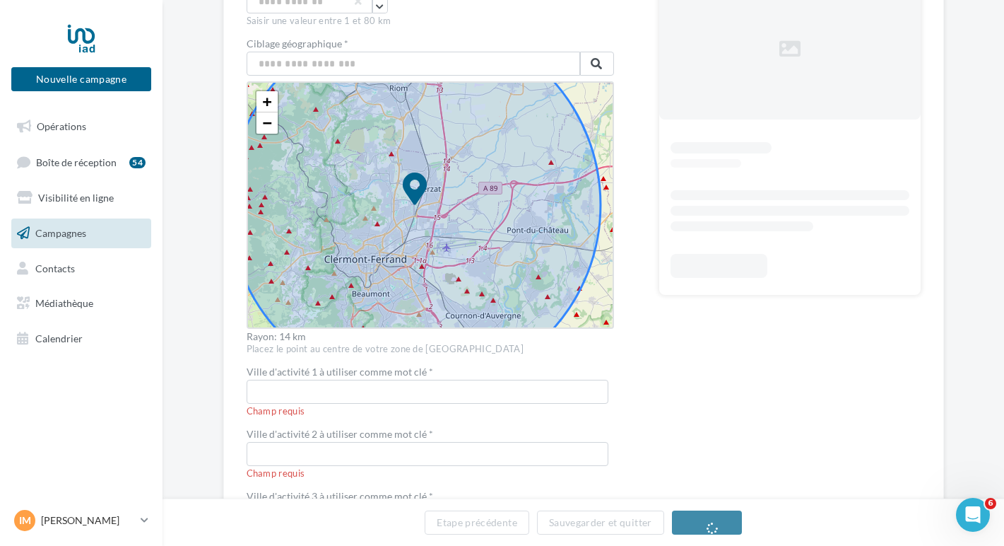
scroll to position [288, 0]
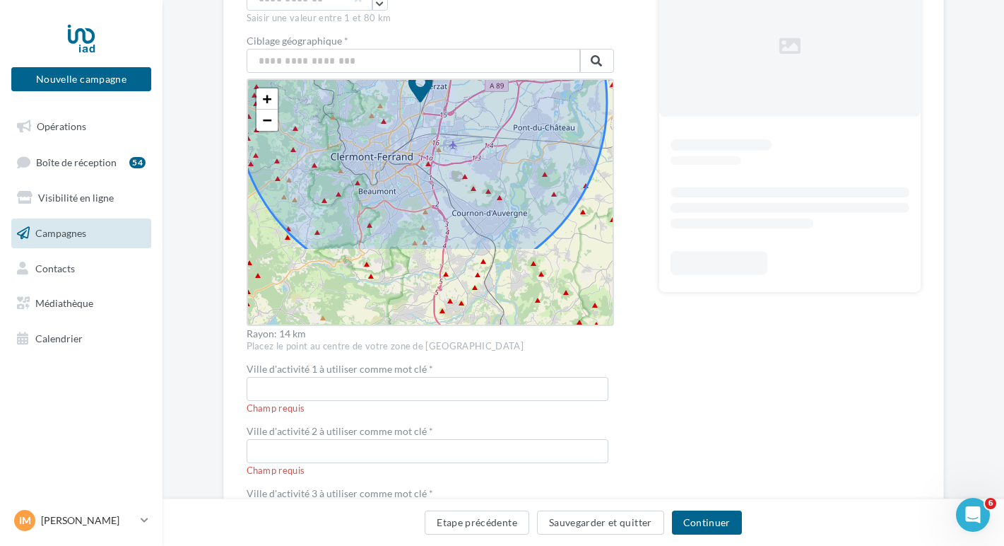
drag, startPoint x: 579, startPoint y: 300, endPoint x: 586, endPoint y: 200, distance: 99.8
click at [586, 200] on div "+ − Leaflet" at bounding box center [430, 201] width 367 height 247
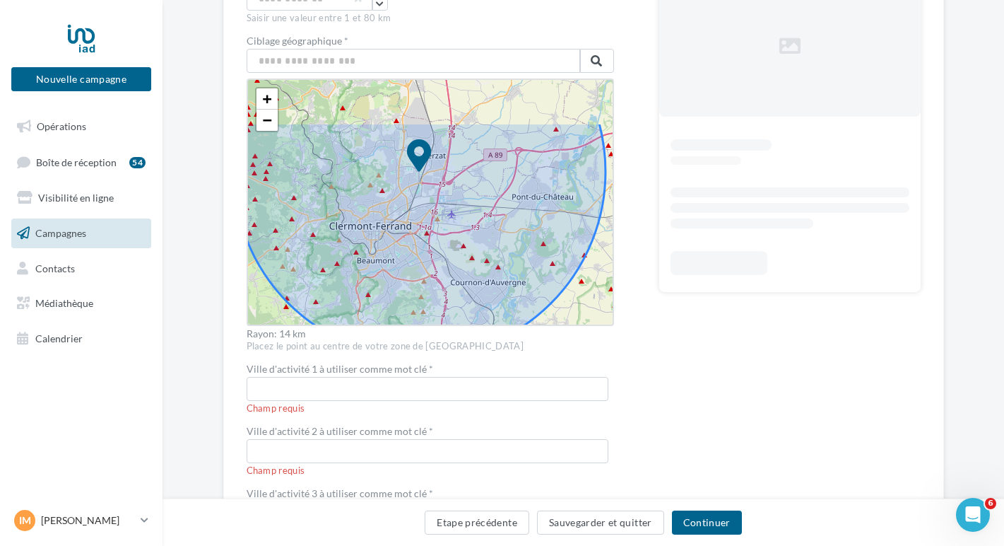
drag, startPoint x: 579, startPoint y: 219, endPoint x: 568, endPoint y: 309, distance: 90.4
click at [568, 309] on div "+ − Leaflet" at bounding box center [430, 201] width 367 height 247
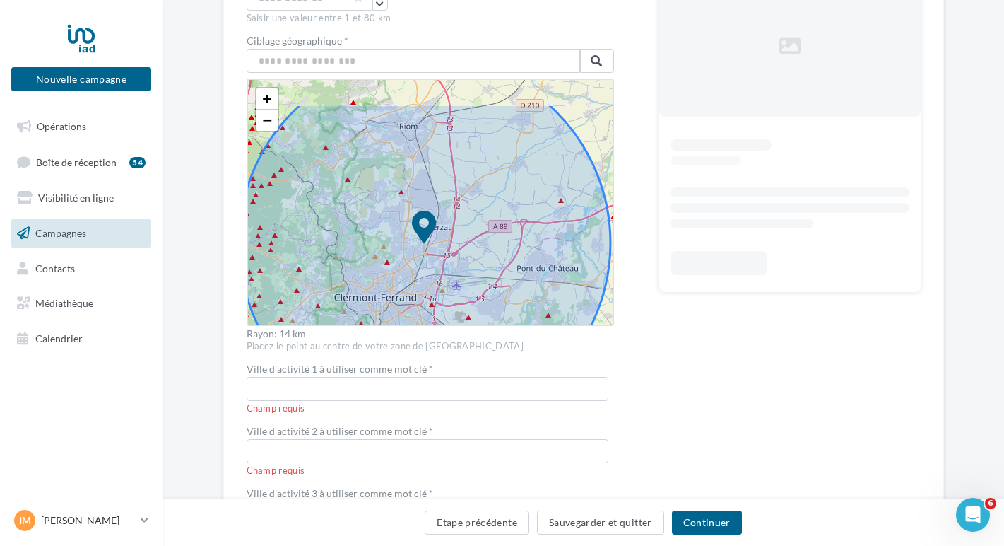
drag, startPoint x: 579, startPoint y: 105, endPoint x: 603, endPoint y: 191, distance: 88.6
click at [603, 190] on div "+ − Leaflet" at bounding box center [430, 201] width 367 height 247
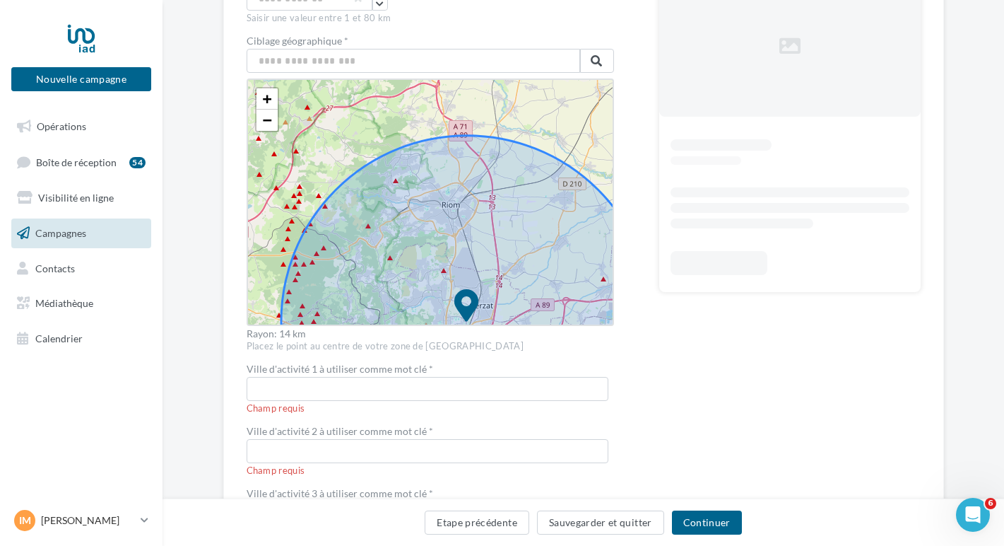
drag, startPoint x: 556, startPoint y: 112, endPoint x: 590, endPoint y: 156, distance: 56.0
click at [590, 156] on div "+ − Leaflet" at bounding box center [430, 201] width 367 height 247
click at [262, 94] on span "+" at bounding box center [266, 99] width 9 height 18
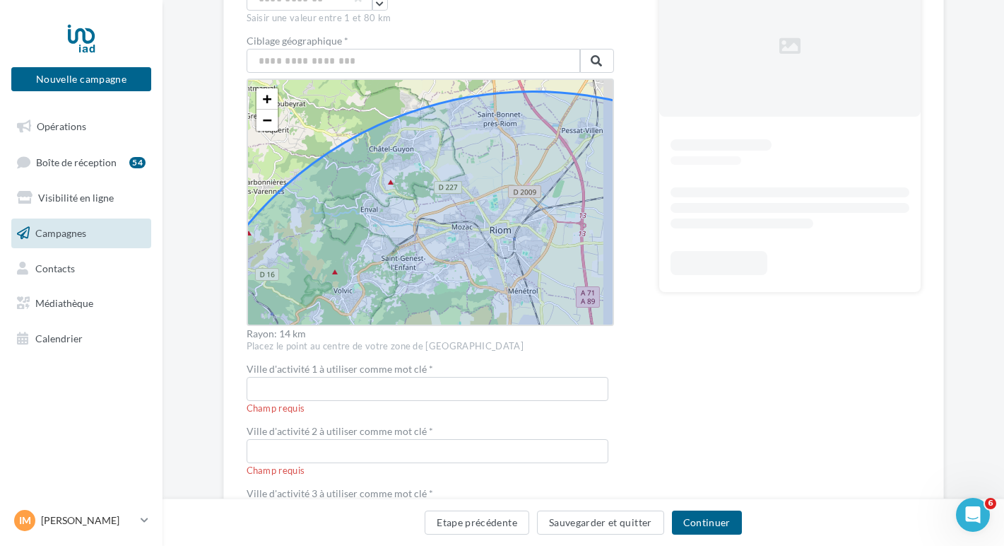
drag, startPoint x: 308, startPoint y: 101, endPoint x: 322, endPoint y: 125, distance: 27.5
click at [322, 125] on div "+ − Leaflet" at bounding box center [430, 201] width 367 height 247
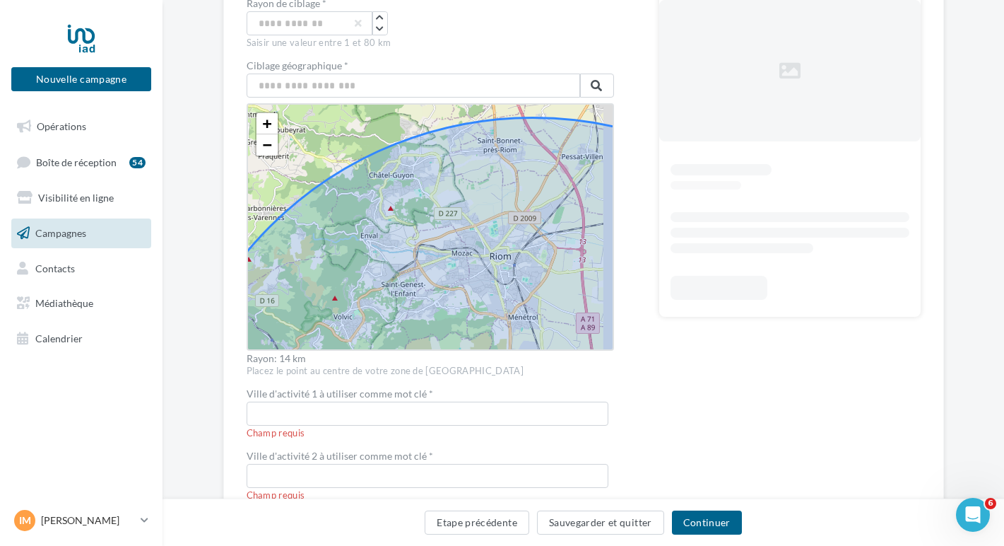
scroll to position [262, 0]
click at [376, 20] on icon "button" at bounding box center [380, 19] width 8 height 8
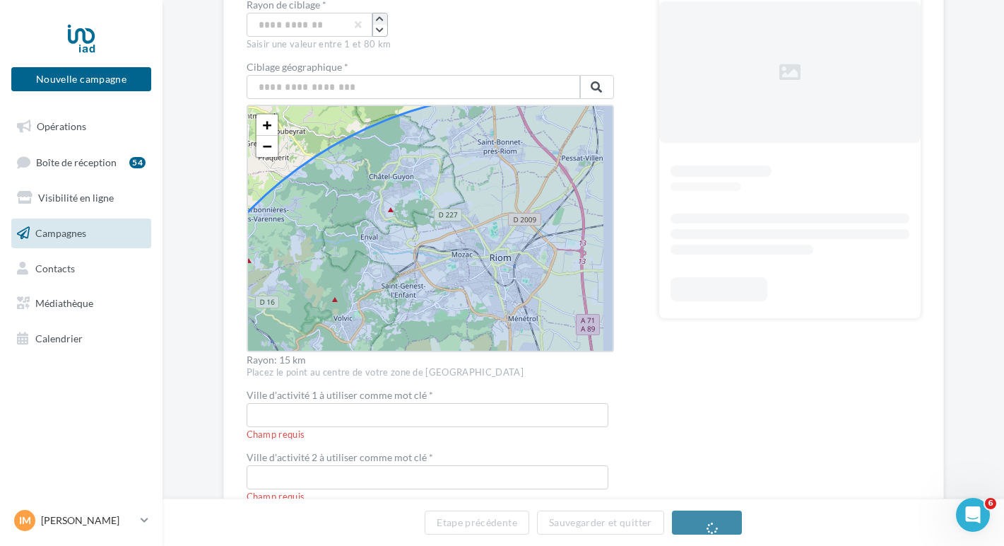
click at [376, 20] on icon "button" at bounding box center [380, 19] width 8 height 8
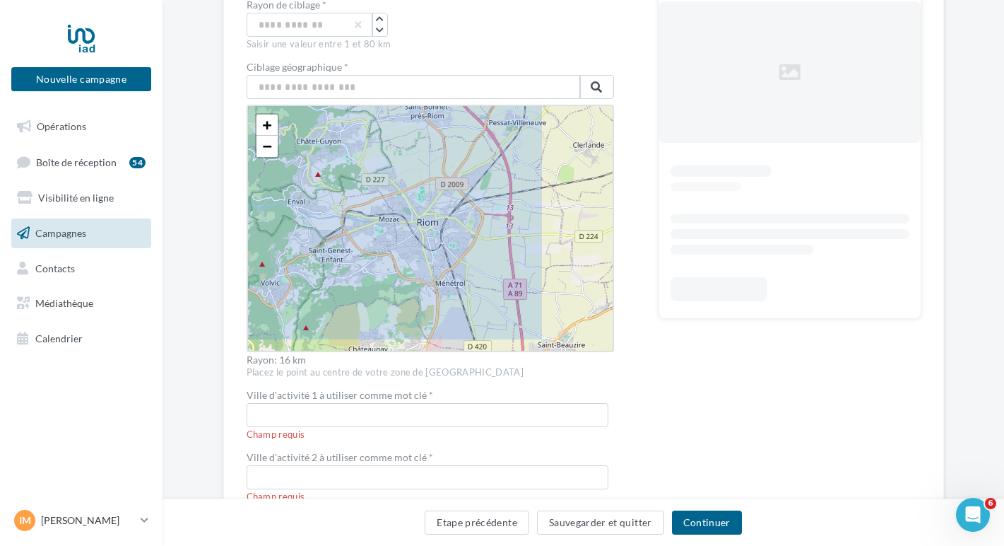
drag, startPoint x: 290, startPoint y: 116, endPoint x: 217, endPoint y: 81, distance: 80.9
click at [223, 81] on div "**********" at bounding box center [583, 271] width 721 height 828
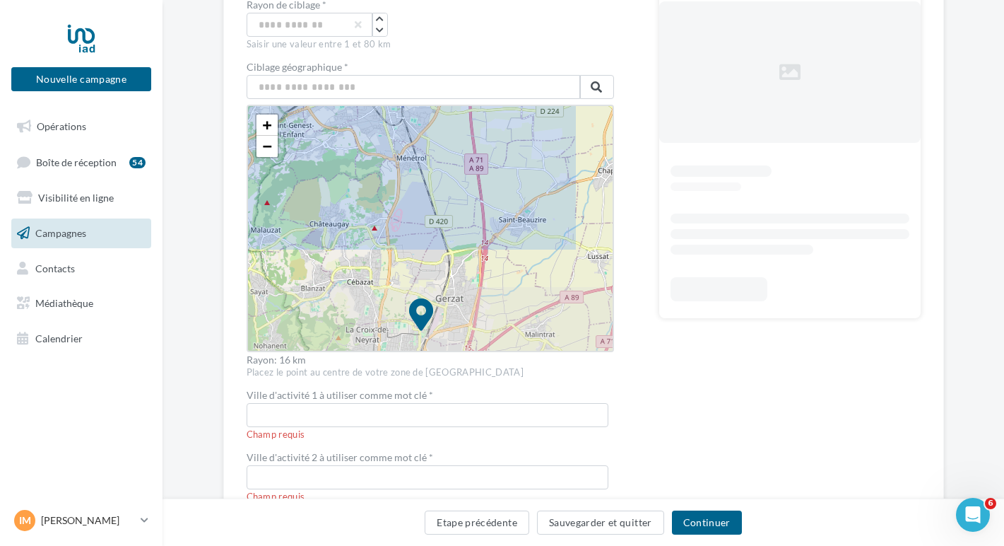
drag, startPoint x: 509, startPoint y: 271, endPoint x: 470, endPoint y: 145, distance: 131.6
click at [470, 145] on icon at bounding box center [420, 329] width 849 height 849
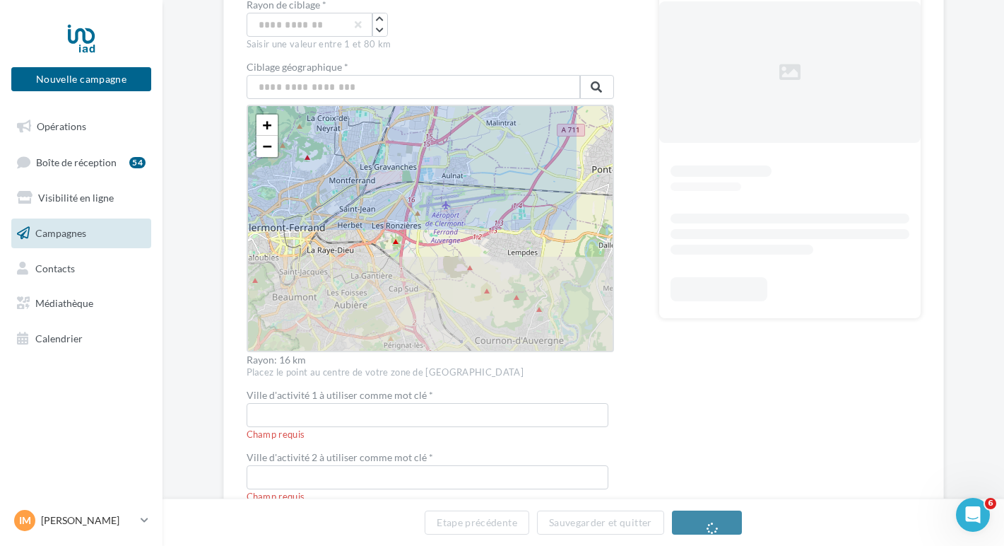
drag, startPoint x: 511, startPoint y: 287, endPoint x: 473, endPoint y: 146, distance: 146.4
click at [473, 146] on icon at bounding box center [376, 82] width 849 height 849
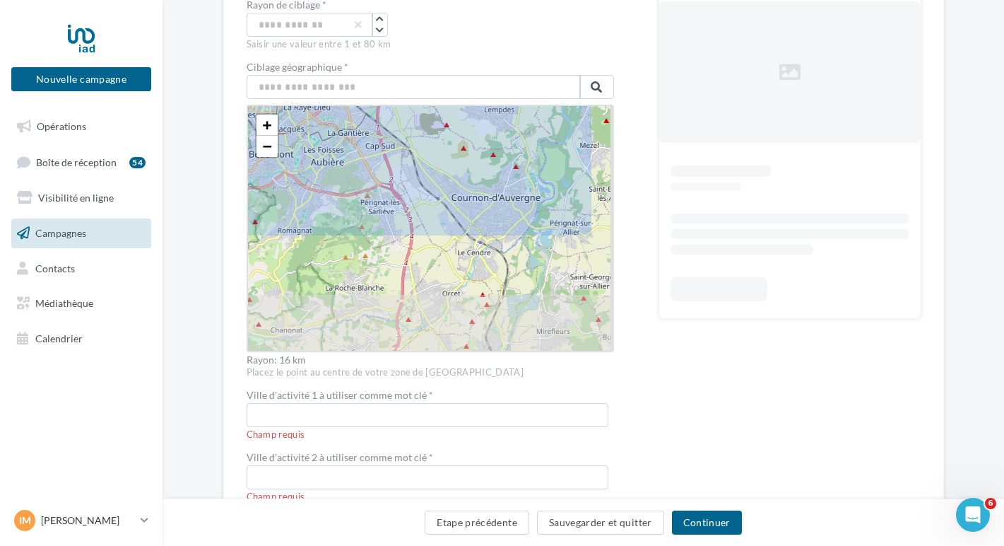
drag, startPoint x: 490, startPoint y: 307, endPoint x: 466, endPoint y: 167, distance: 141.1
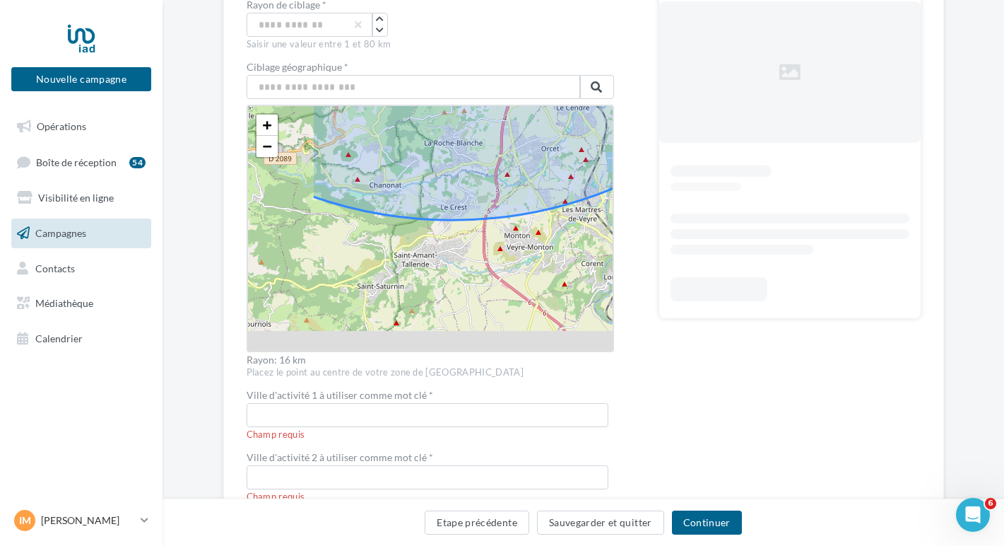
drag, startPoint x: 502, startPoint y: 280, endPoint x: 594, endPoint y: 154, distance: 155.7
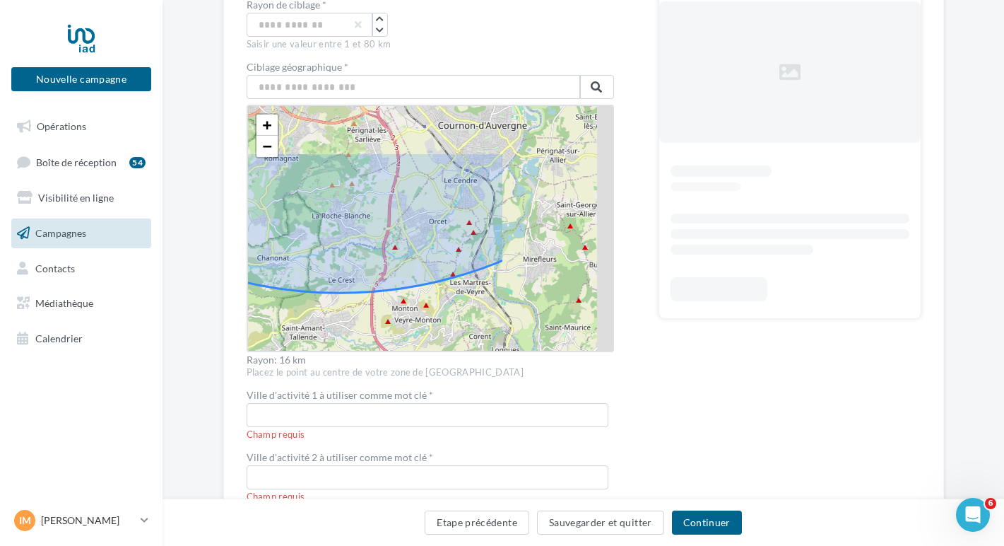
drag, startPoint x: 541, startPoint y: 138, endPoint x: 380, endPoint y: 247, distance: 194.4
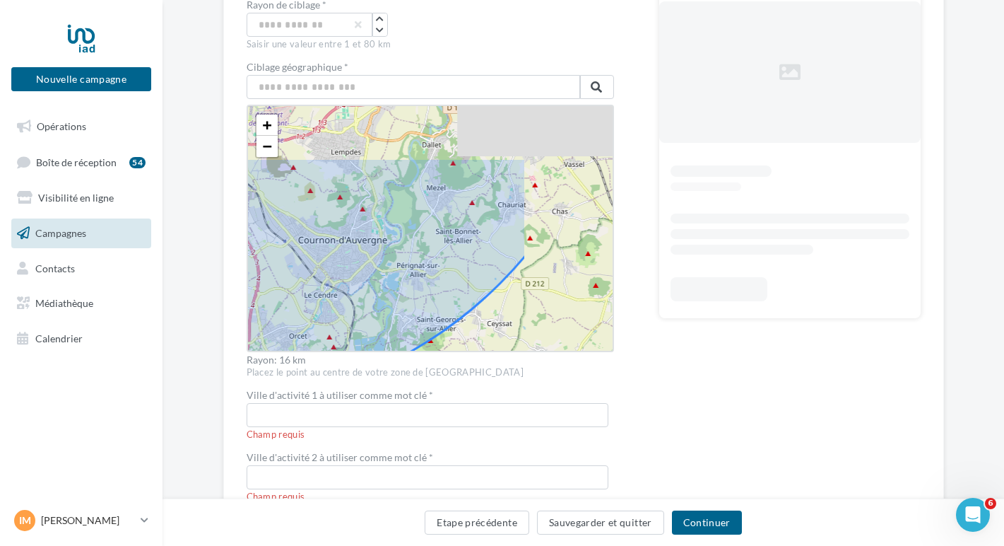
drag, startPoint x: 503, startPoint y: 167, endPoint x: 374, endPoint y: 278, distance: 170.4
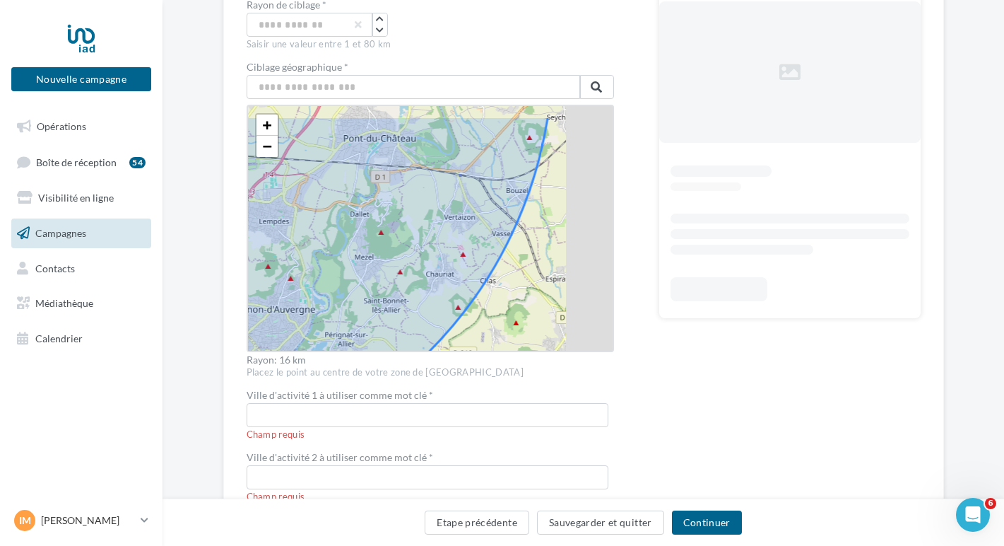
drag, startPoint x: 483, startPoint y: 177, endPoint x: 399, endPoint y: 283, distance: 134.7
click at [399, 283] on icon at bounding box center [127, 51] width 849 height 849
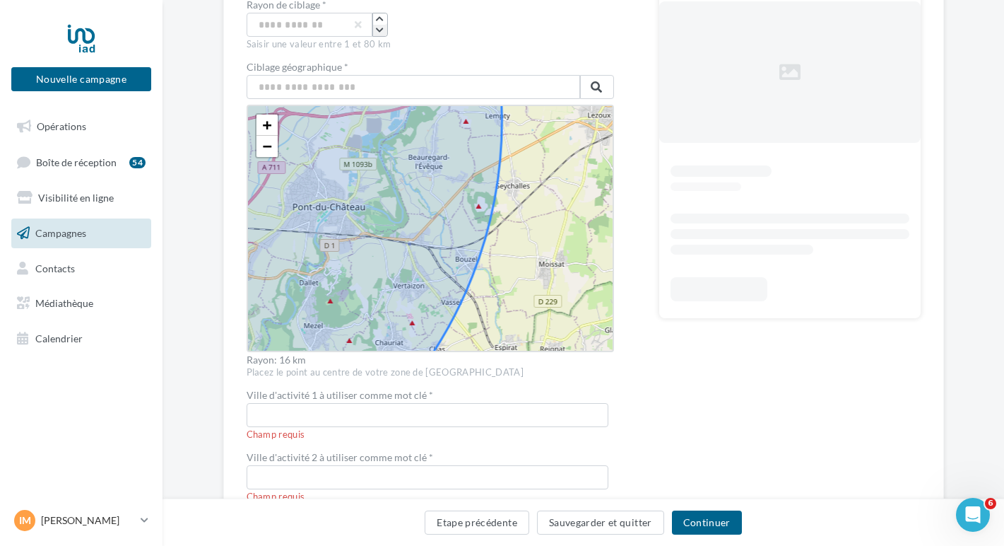
click at [377, 33] on button "button" at bounding box center [380, 30] width 14 height 11
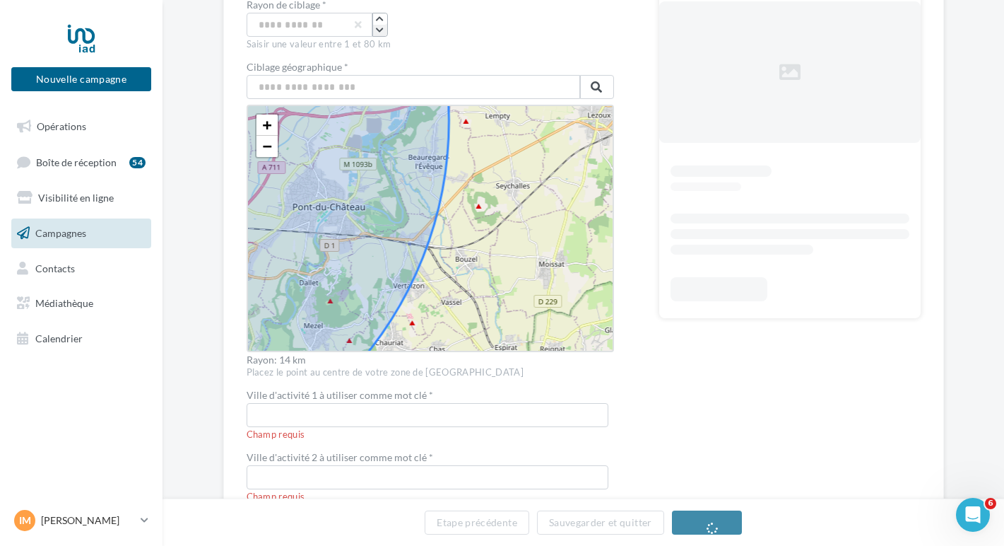
click at [377, 33] on button "button" at bounding box center [380, 30] width 14 height 11
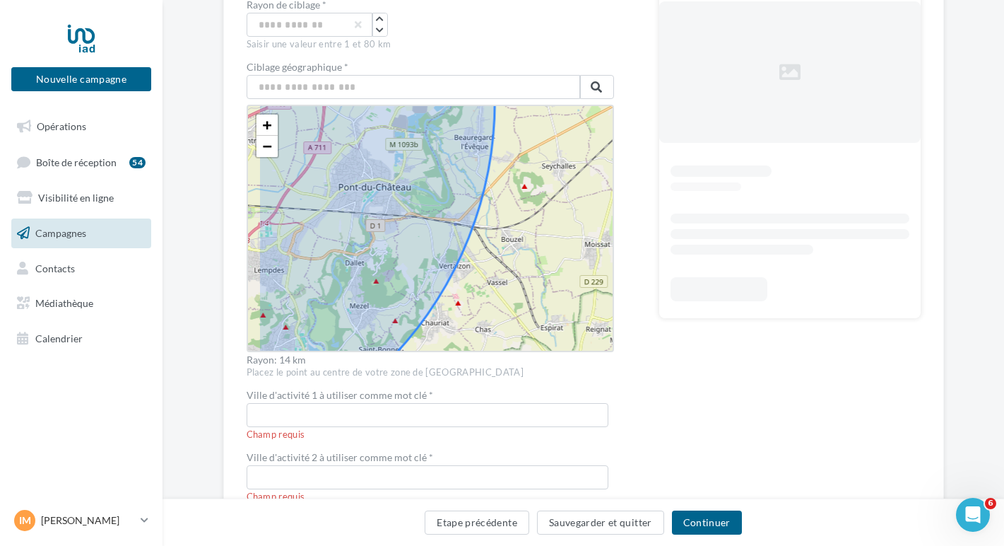
drag, startPoint x: 319, startPoint y: 204, endPoint x: 425, endPoint y: 126, distance: 132.0
click at [425, 126] on icon at bounding box center [122, 100] width 743 height 743
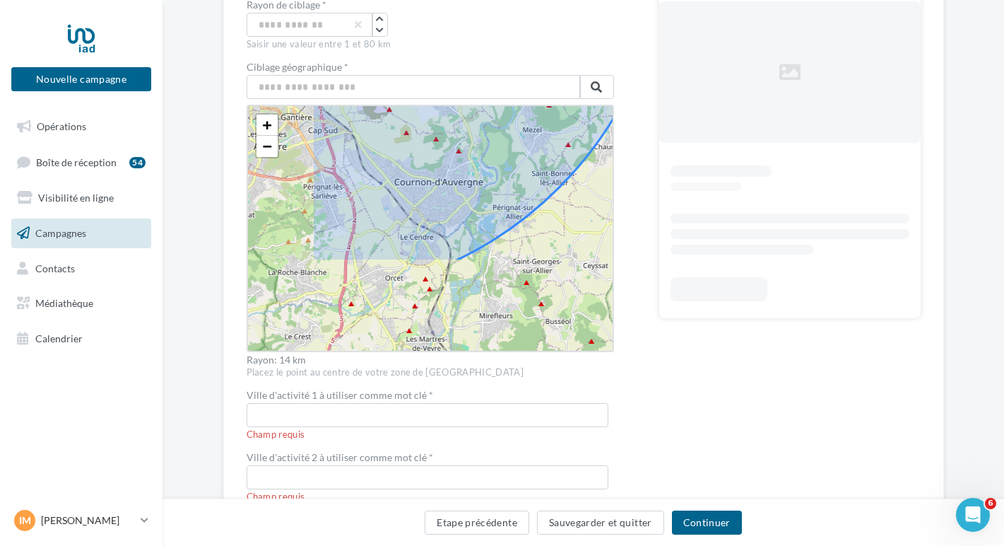
drag, startPoint x: 343, startPoint y: 274, endPoint x: 438, endPoint y: 163, distance: 146.8
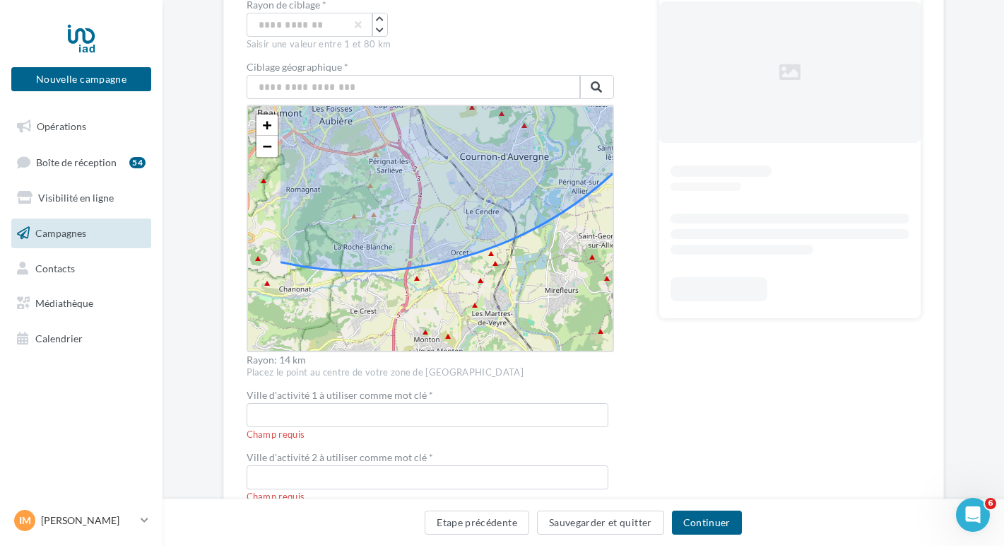
drag, startPoint x: 280, startPoint y: 255, endPoint x: 389, endPoint y: 213, distance: 116.8
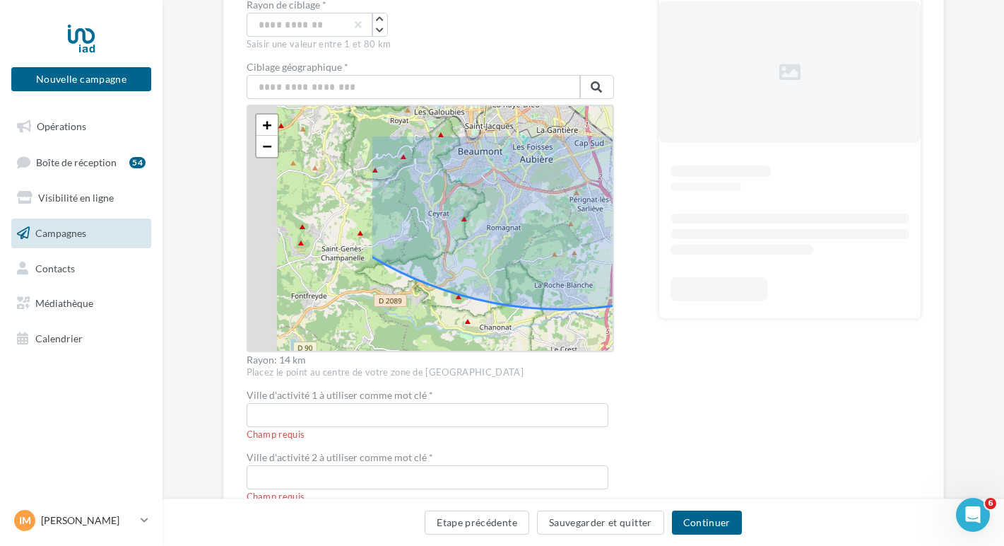
drag, startPoint x: 312, startPoint y: 181, endPoint x: 471, endPoint y: 237, distance: 167.8
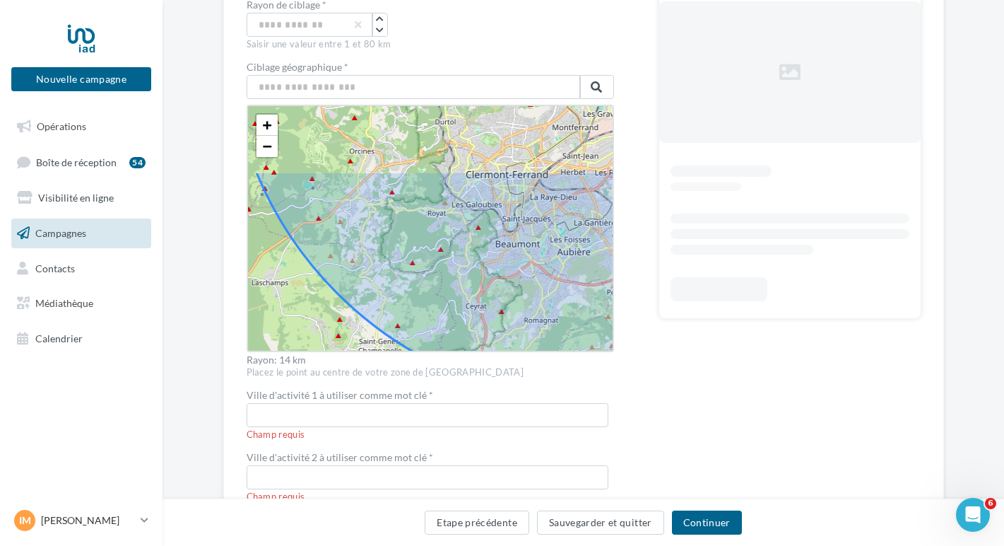
drag, startPoint x: 403, startPoint y: 171, endPoint x: 455, endPoint y: 294, distance: 133.3
click at [455, 294] on icon at bounding box center [599, 30] width 743 height 743
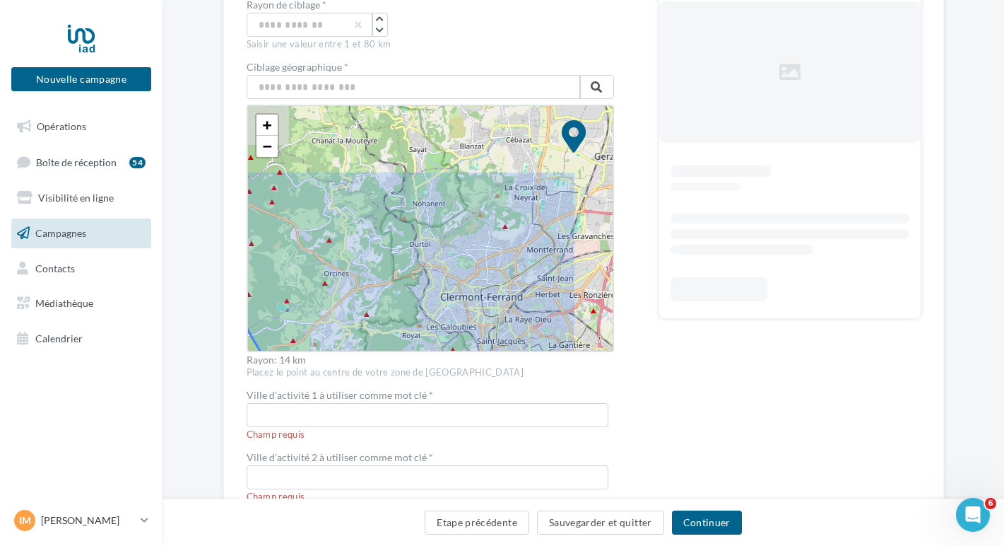
drag, startPoint x: 440, startPoint y: 188, endPoint x: 400, endPoint y: 279, distance: 99.7
click at [400, 279] on icon at bounding box center [573, 152] width 743 height 743
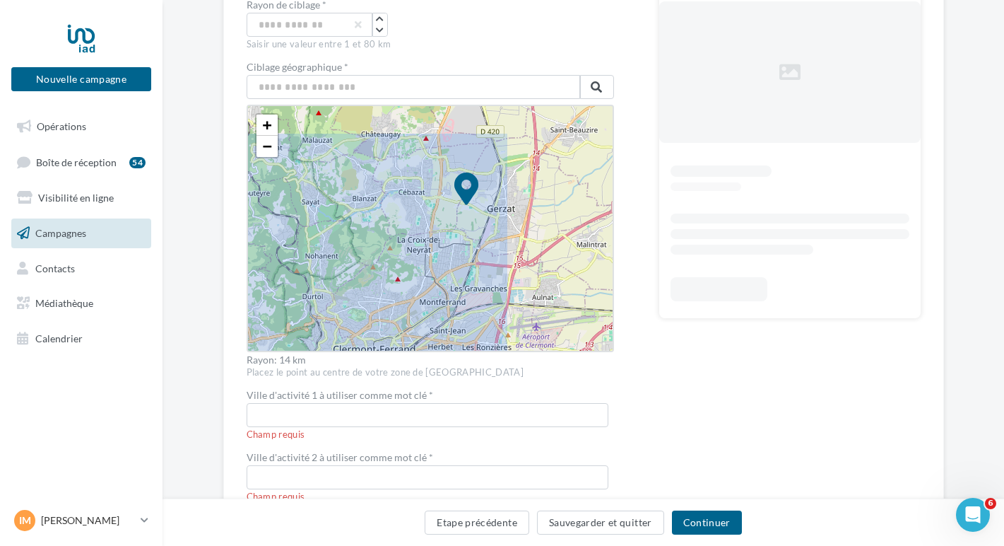
drag, startPoint x: 423, startPoint y: 221, endPoint x: 312, endPoint y: 273, distance: 122.0
click at [312, 273] on icon at bounding box center [466, 204] width 743 height 743
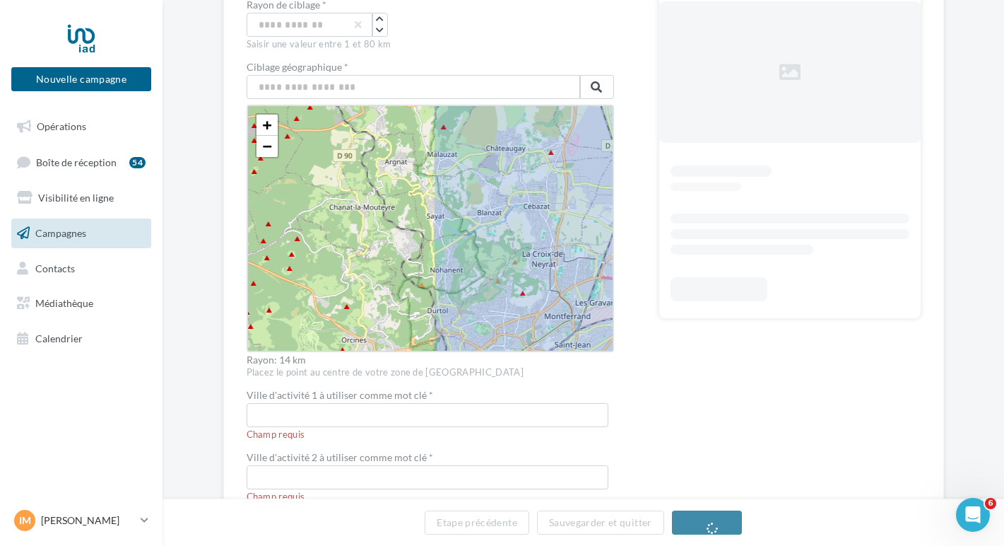
drag, startPoint x: 319, startPoint y: 237, endPoint x: 538, endPoint y: 228, distance: 219.9
click at [538, 228] on icon at bounding box center [634, 218] width 743 height 743
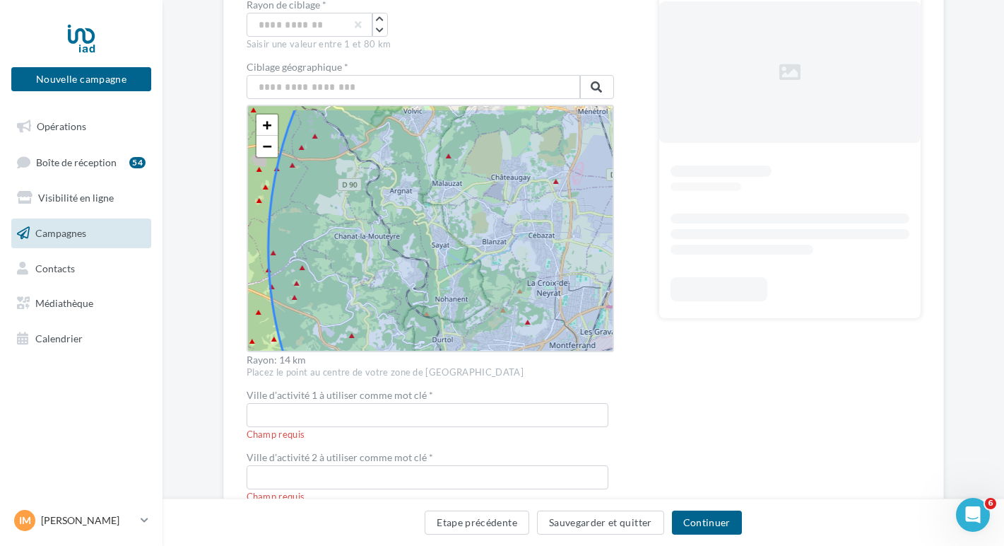
drag, startPoint x: 420, startPoint y: 197, endPoint x: 440, endPoint y: 339, distance: 143.3
click at [440, 339] on icon at bounding box center [639, 247] width 743 height 743
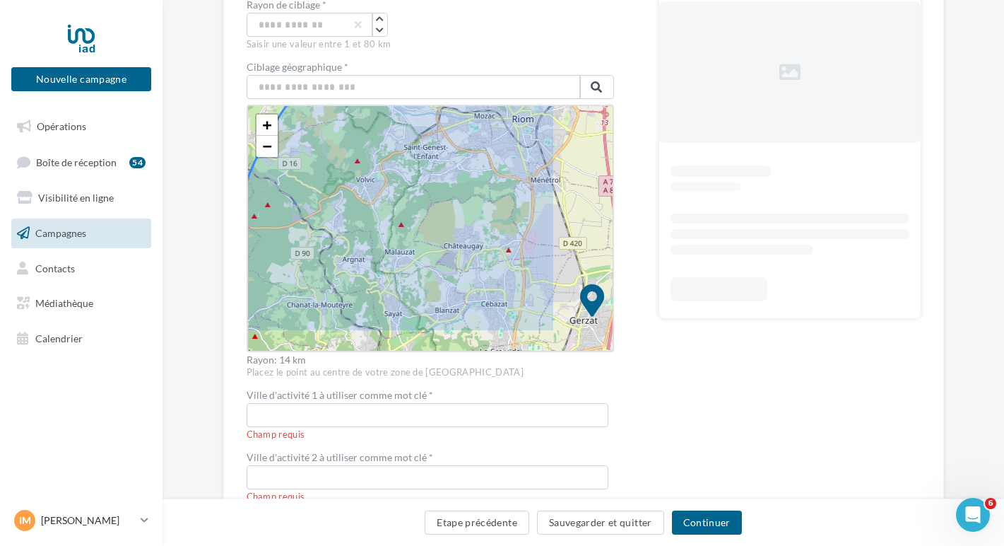
drag, startPoint x: 443, startPoint y: 195, endPoint x: 346, endPoint y: 125, distance: 119.4
click at [346, 125] on icon at bounding box center [591, 316] width 743 height 743
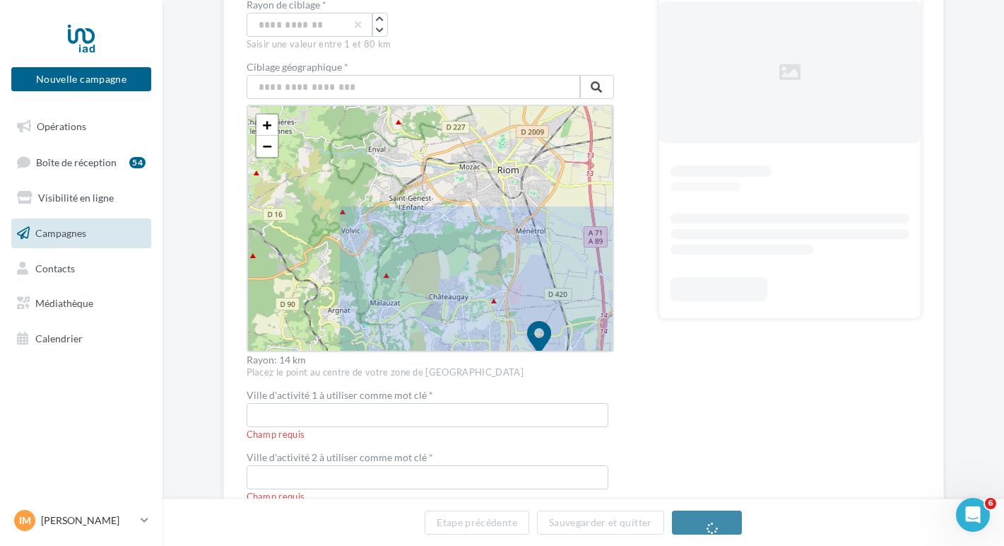
drag, startPoint x: 343, startPoint y: 240, endPoint x: 476, endPoint y: 371, distance: 186.9
click at [476, 371] on span "Ciblage géographique * Residencias Clermon, 4.ª Transversal de Los Palos Grande…" at bounding box center [430, 220] width 367 height 317
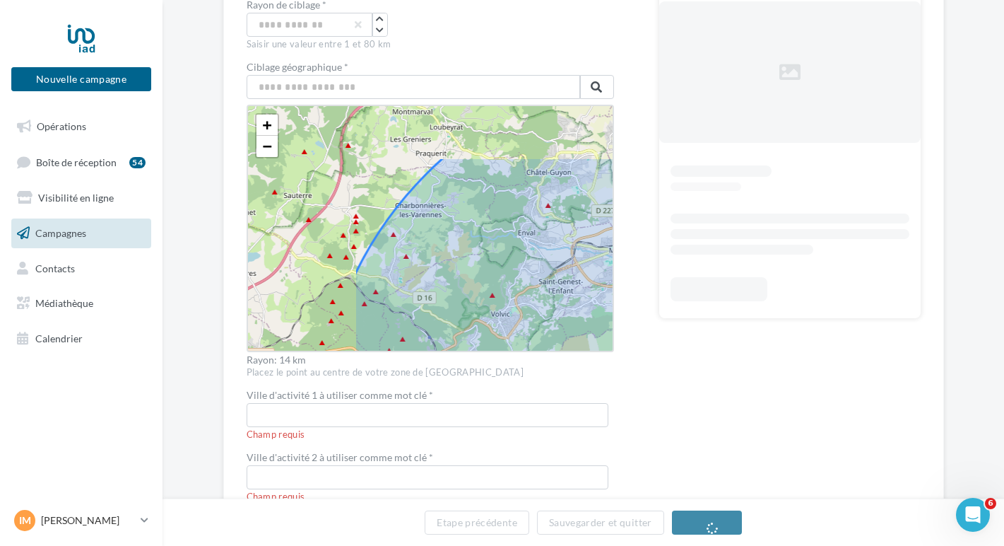
drag, startPoint x: 372, startPoint y: 261, endPoint x: 513, endPoint y: 339, distance: 161.3
click at [513, 339] on icon at bounding box center [688, 436] width 743 height 743
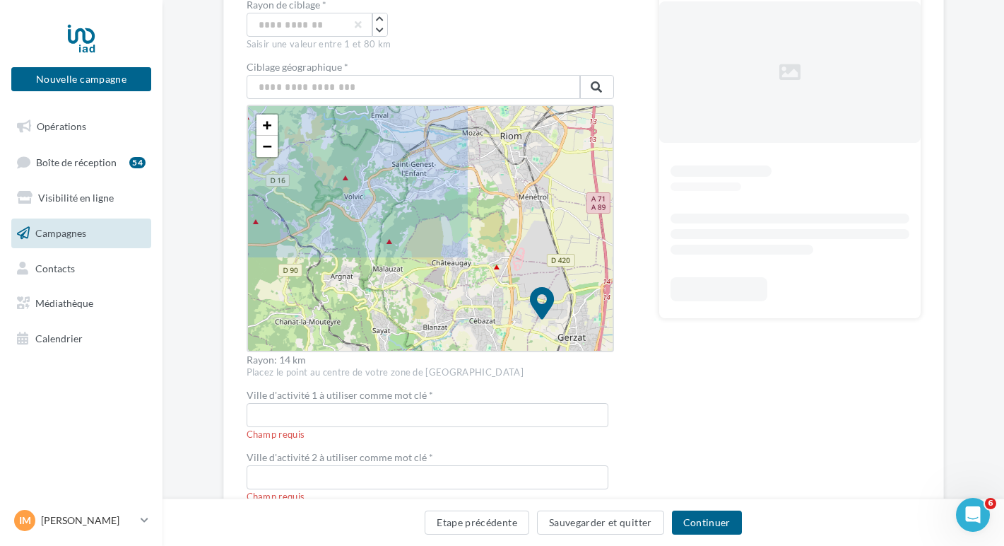
drag, startPoint x: 543, startPoint y: 298, endPoint x: 379, endPoint y: 166, distance: 210.6
click at [379, 166] on icon at bounding box center [541, 319] width 743 height 743
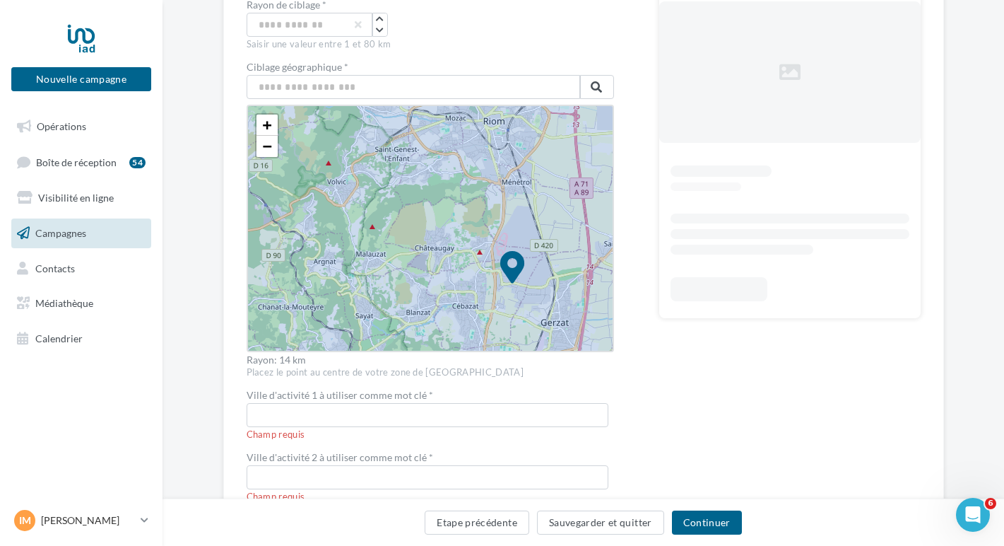
drag, startPoint x: 514, startPoint y: 284, endPoint x: 502, endPoint y: 264, distance: 24.1
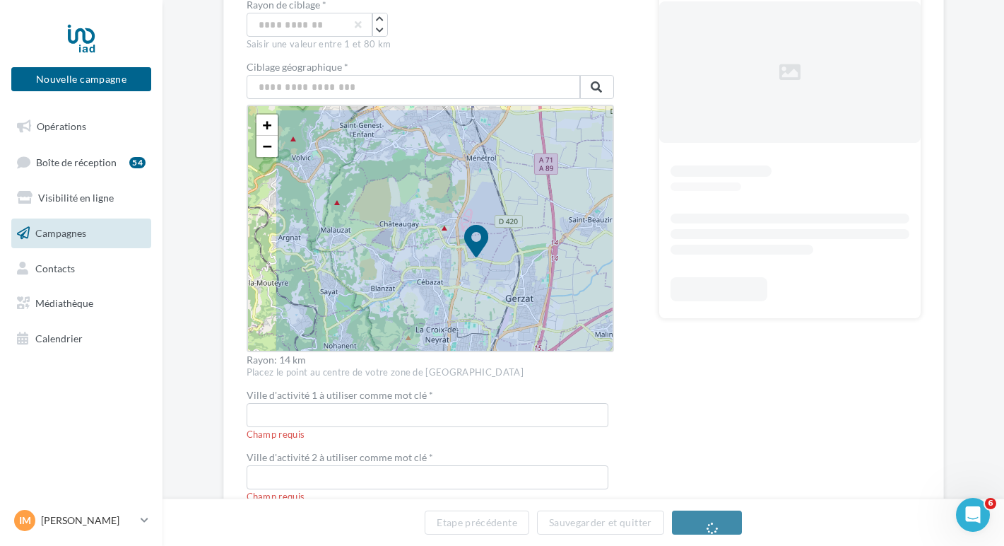
drag, startPoint x: 314, startPoint y: 258, endPoint x: 427, endPoint y: 323, distance: 130.4
click at [427, 323] on icon at bounding box center [476, 257] width 743 height 743
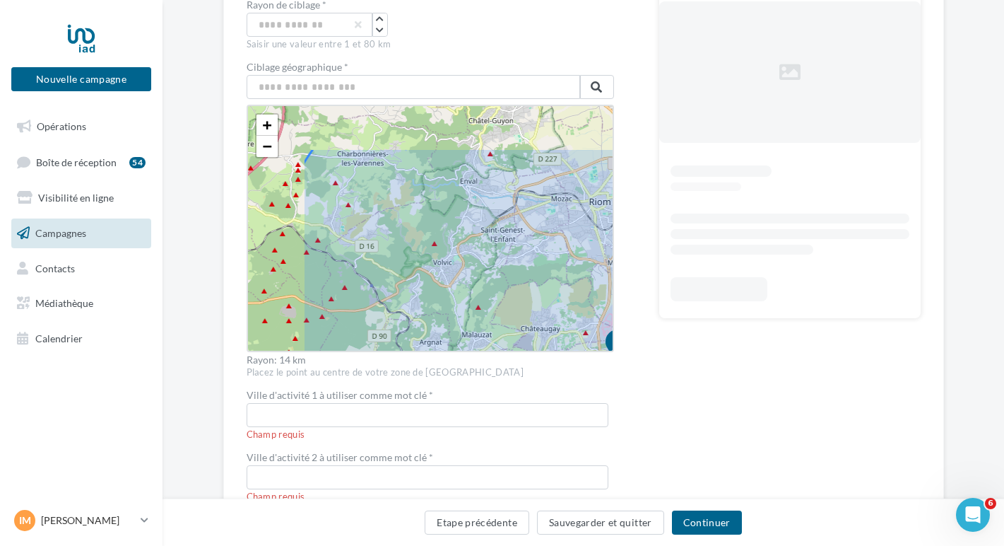
drag, startPoint x: 347, startPoint y: 210, endPoint x: 473, endPoint y: 310, distance: 160.9
click at [473, 310] on icon at bounding box center [617, 361] width 743 height 743
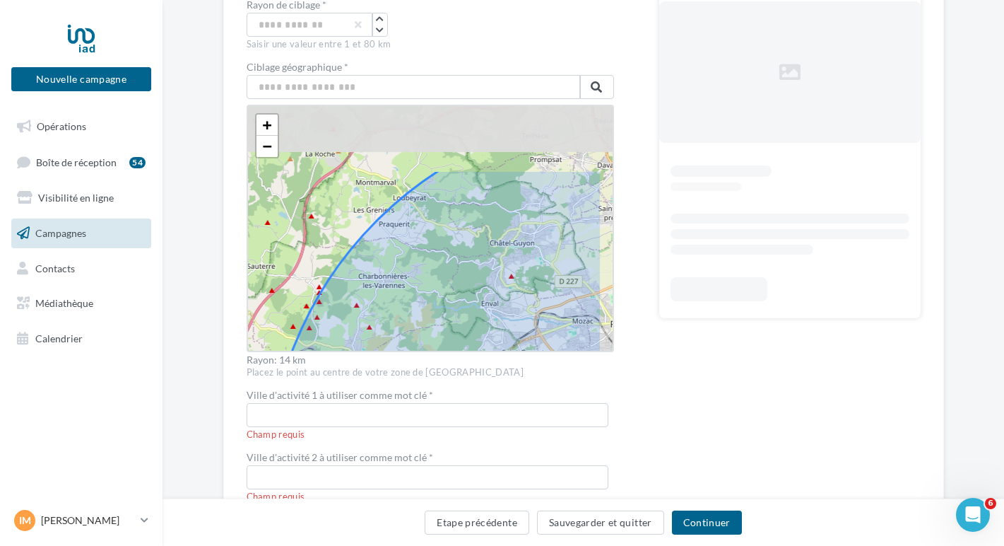
drag, startPoint x: 493, startPoint y: 199, endPoint x: 477, endPoint y: 291, distance: 93.2
click at [477, 291] on icon at bounding box center [638, 483] width 743 height 743
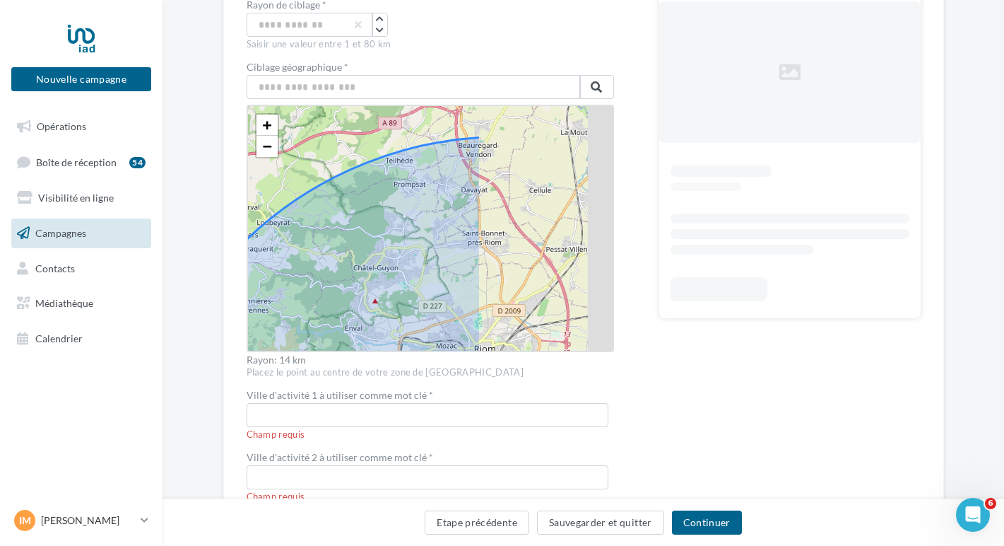
drag, startPoint x: 564, startPoint y: 224, endPoint x: 403, endPoint y: 252, distance: 163.4
click at [403, 252] on icon at bounding box center [502, 508] width 743 height 743
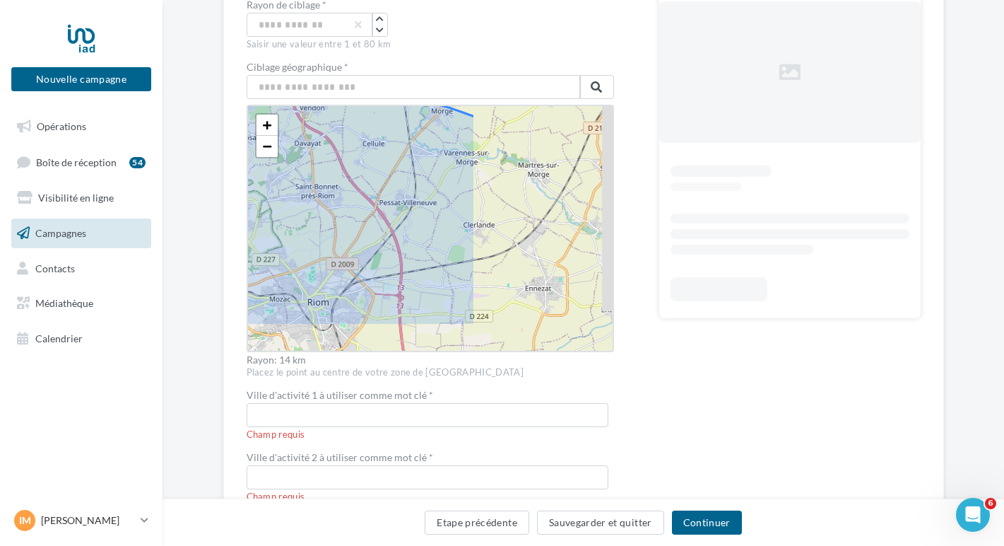
drag, startPoint x: 522, startPoint y: 292, endPoint x: 391, endPoint y: 246, distance: 138.6
click at [391, 246] on icon at bounding box center [336, 461] width 743 height 743
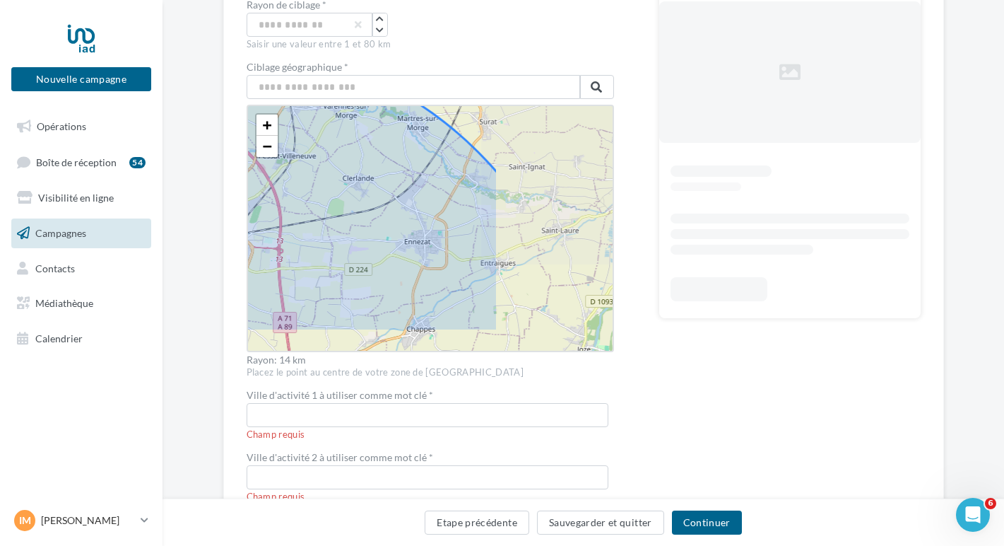
drag, startPoint x: 487, startPoint y: 280, endPoint x: 368, endPoint y: 235, distance: 127.0
click at [368, 235] on icon at bounding box center [215, 415] width 743 height 743
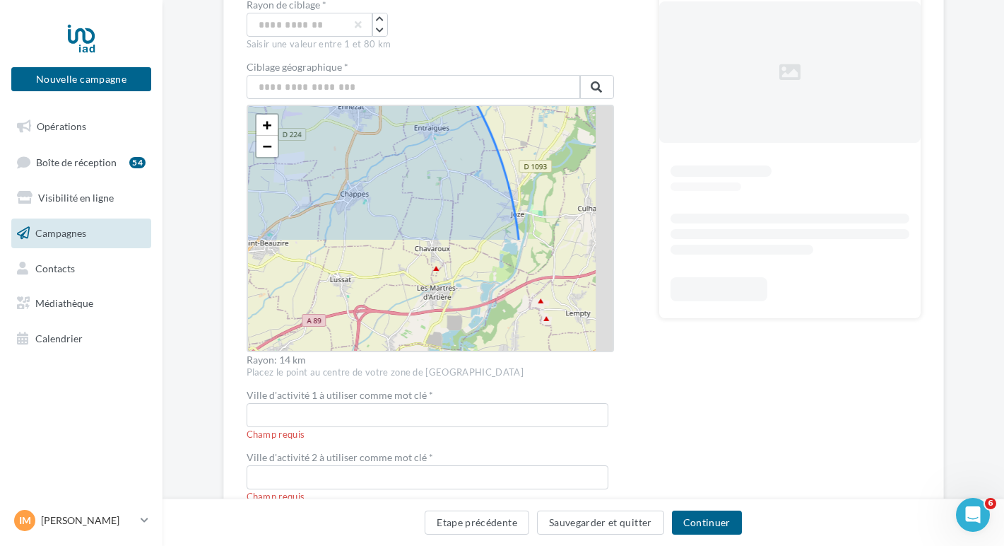
drag, startPoint x: 440, startPoint y: 262, endPoint x: 372, endPoint y: 125, distance: 152.6
click at [372, 125] on icon at bounding box center [148, 280] width 743 height 743
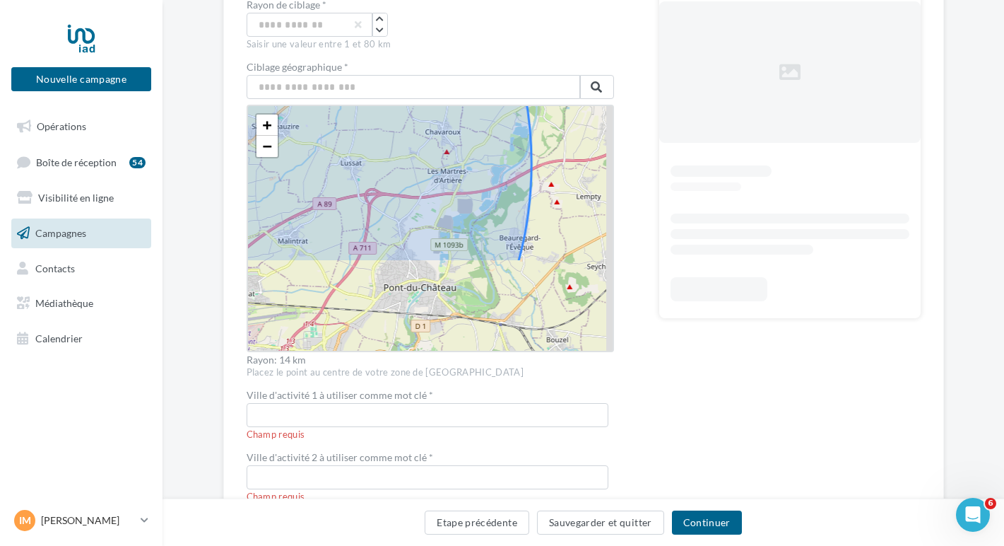
drag, startPoint x: 364, startPoint y: 260, endPoint x: 375, endPoint y: 146, distance: 115.0
click at [375, 146] on icon at bounding box center [159, 163] width 743 height 743
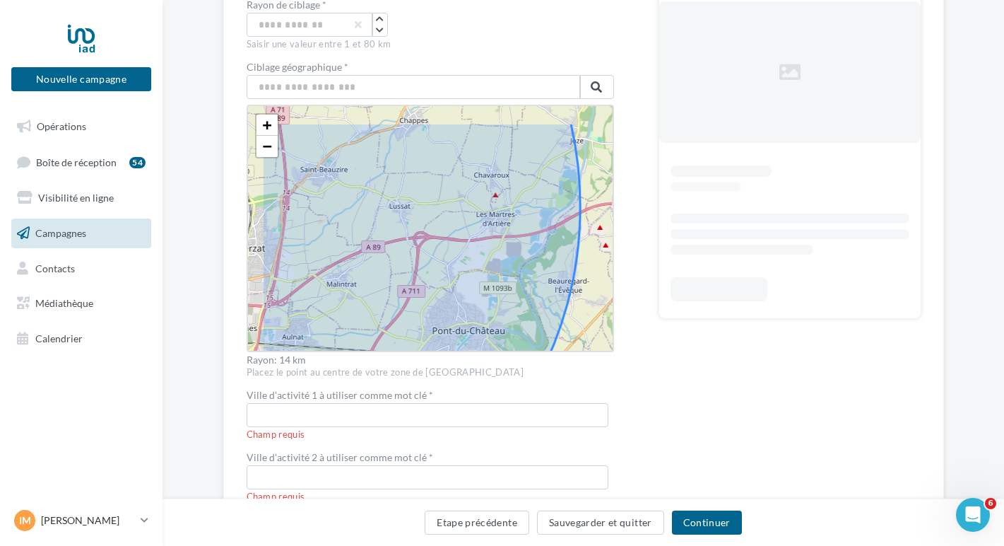
drag, startPoint x: 330, startPoint y: 170, endPoint x: 406, endPoint y: 224, distance: 93.1
click at [406, 224] on icon at bounding box center [208, 206] width 743 height 743
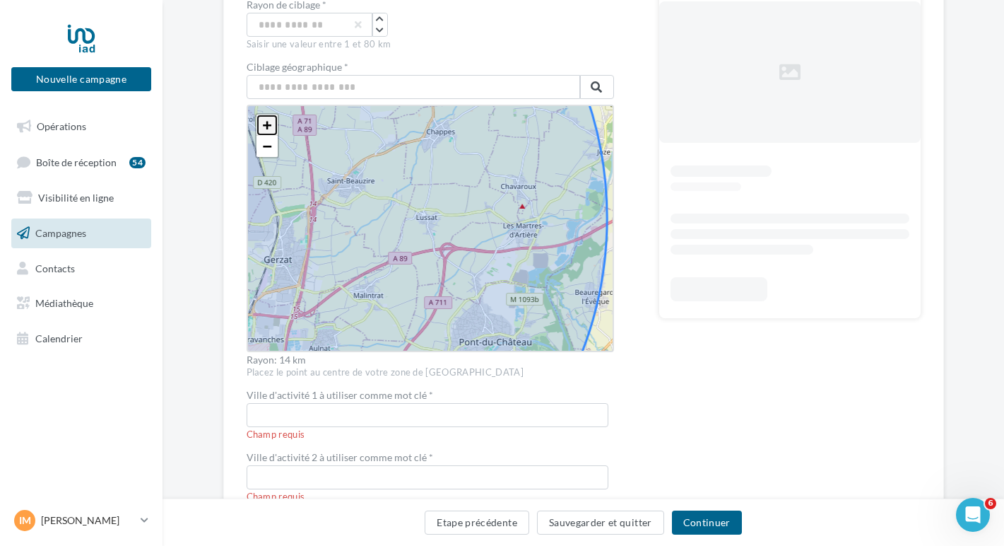
click at [256, 121] on link "+" at bounding box center [266, 124] width 21 height 21
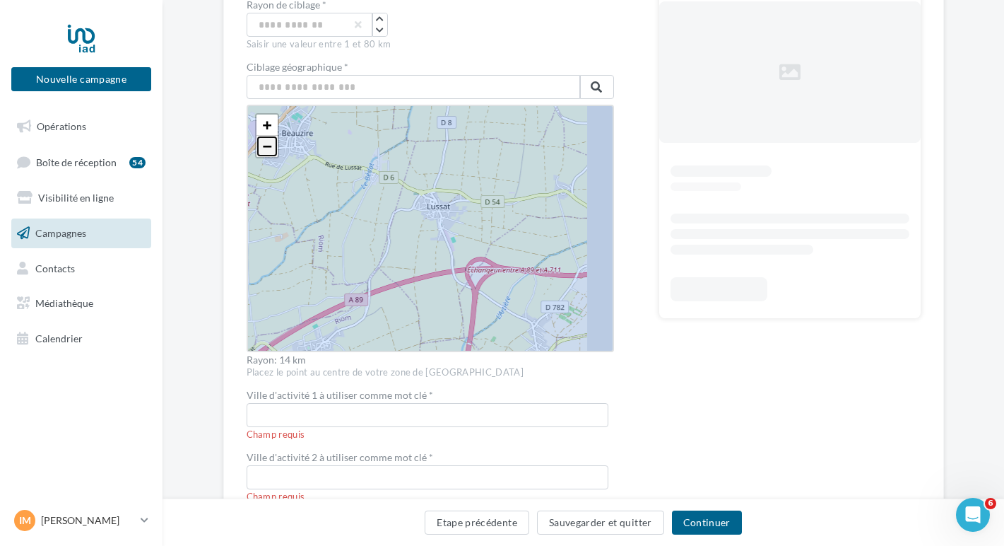
click at [262, 145] on span "−" at bounding box center [266, 146] width 9 height 18
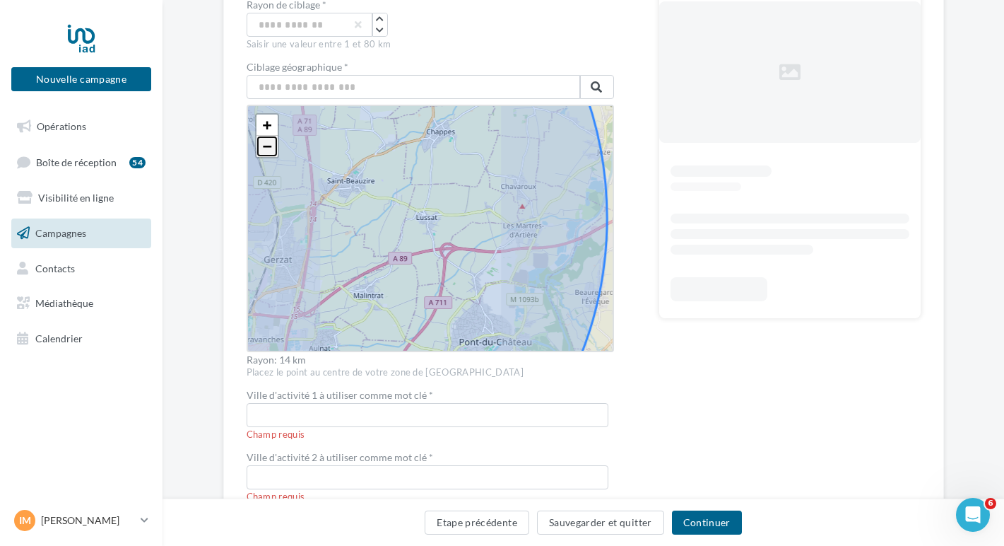
click at [262, 145] on span "−" at bounding box center [266, 146] width 9 height 18
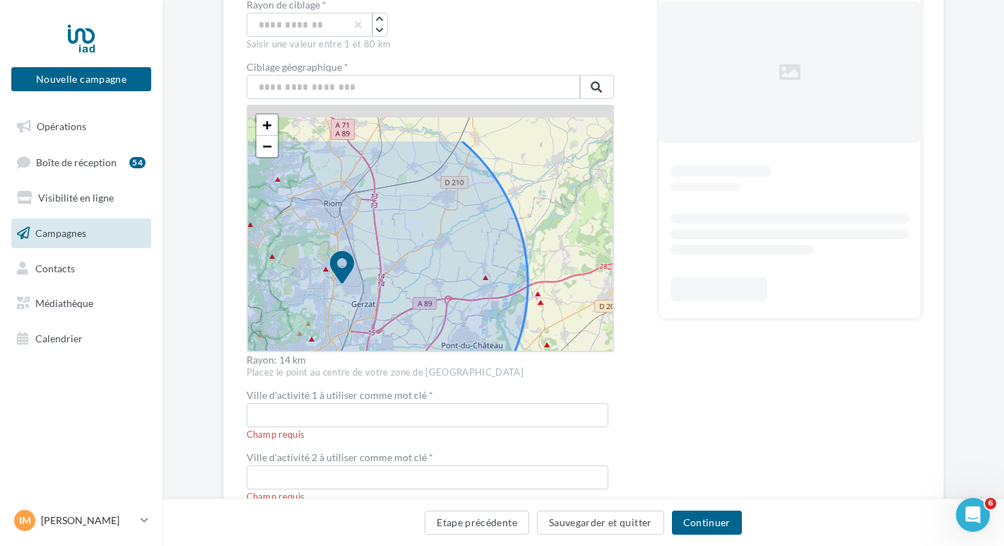
drag, startPoint x: 361, startPoint y: 175, endPoint x: 378, endPoint y: 234, distance: 61.1
click at [378, 234] on icon at bounding box center [342, 284] width 372 height 372
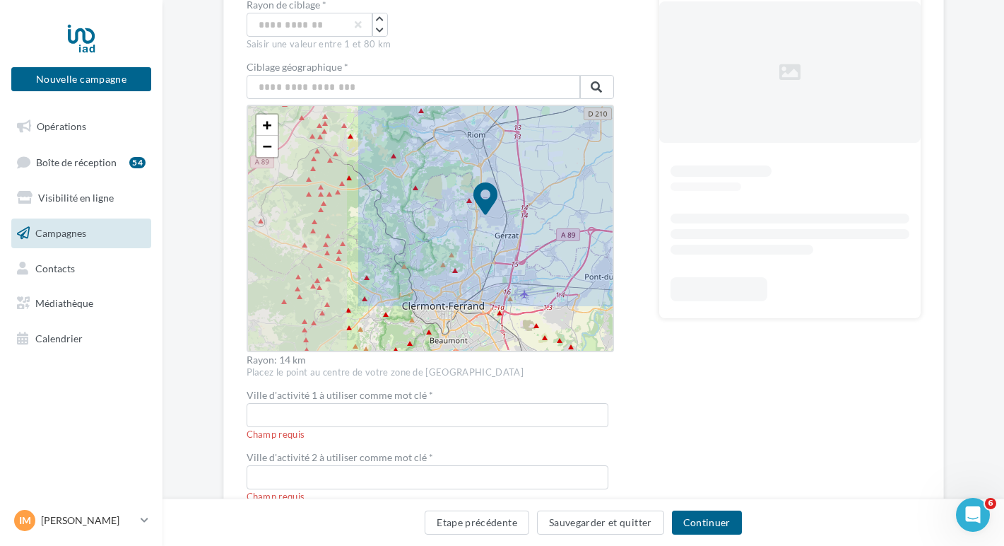
drag, startPoint x: 346, startPoint y: 207, endPoint x: 481, endPoint y: 143, distance: 150.1
click at [485, 139] on icon at bounding box center [486, 215] width 372 height 372
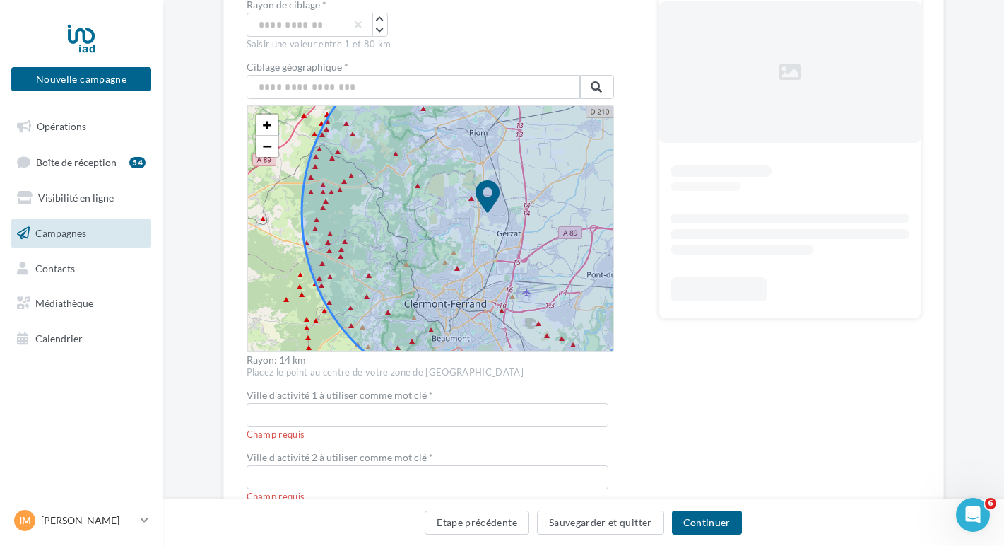
drag, startPoint x: 418, startPoint y: 125, endPoint x: 421, endPoint y: 172, distance: 46.8
click at [421, 172] on icon at bounding box center [488, 213] width 372 height 372
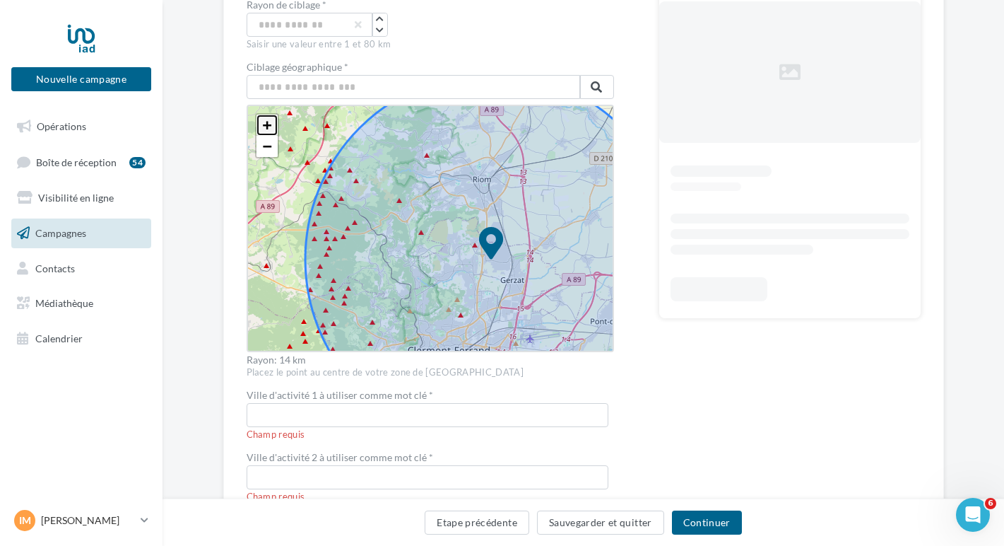
click at [262, 129] on span "+" at bounding box center [266, 125] width 9 height 18
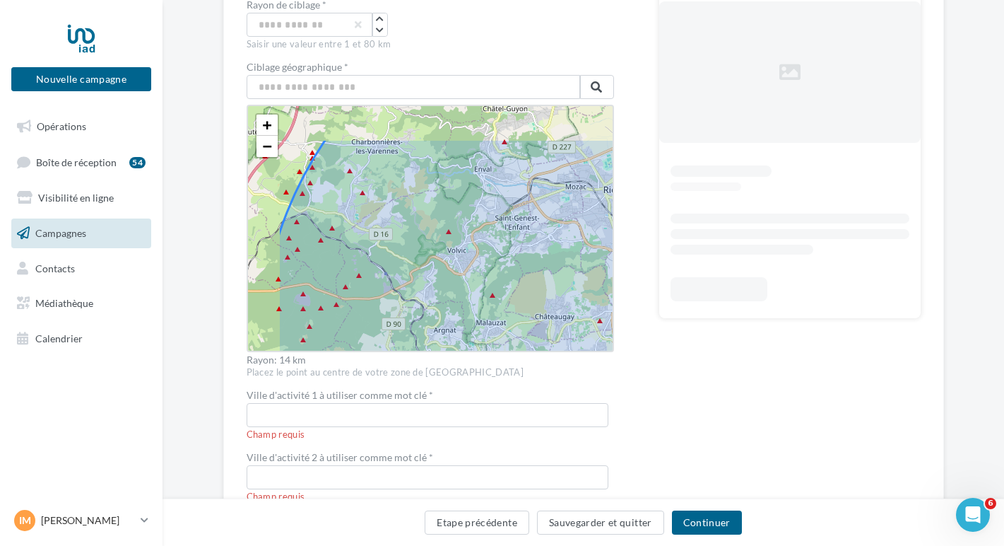
drag, startPoint x: 331, startPoint y: 167, endPoint x: 411, endPoint y: 235, distance: 105.2
click at [411, 235] on icon at bounding box center [631, 349] width 743 height 743
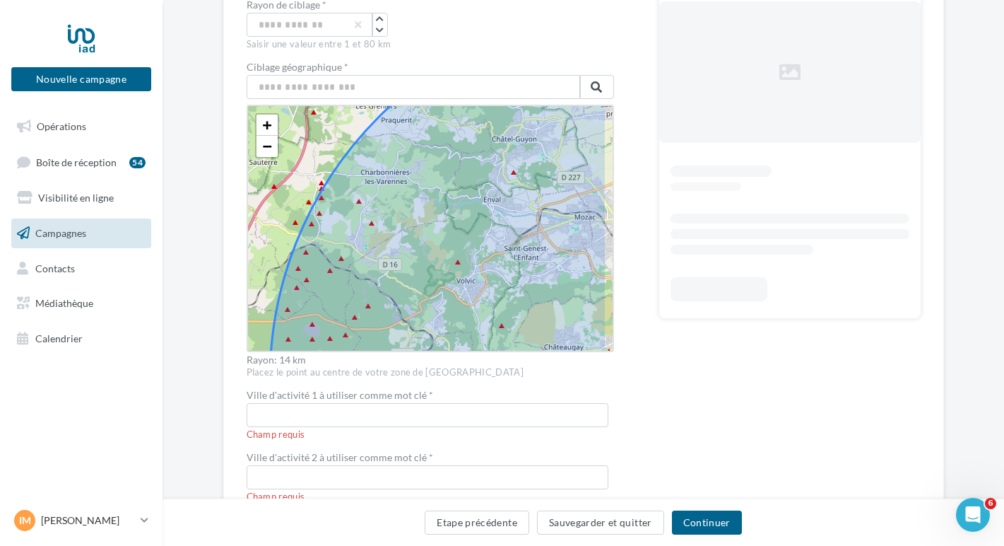
drag, startPoint x: 510, startPoint y: 180, endPoint x: 457, endPoint y: 269, distance: 103.6
click at [457, 269] on icon at bounding box center [640, 379] width 743 height 743
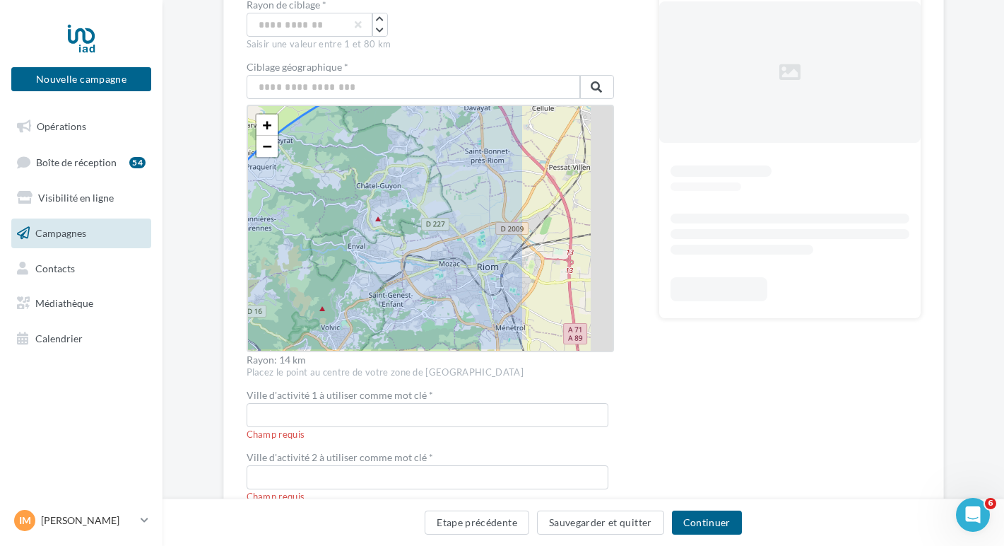
drag, startPoint x: 553, startPoint y: 221, endPoint x: 361, endPoint y: 159, distance: 201.3
click at [361, 159] on icon at bounding box center [505, 426] width 743 height 743
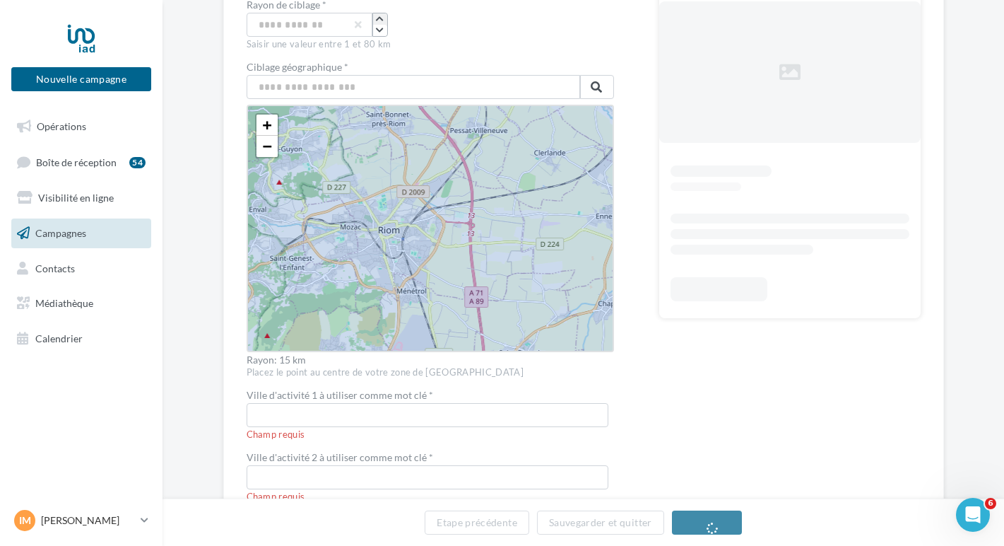
click at [376, 19] on icon "button" at bounding box center [380, 19] width 8 height 8
click at [262, 148] on span "−" at bounding box center [266, 146] width 9 height 18
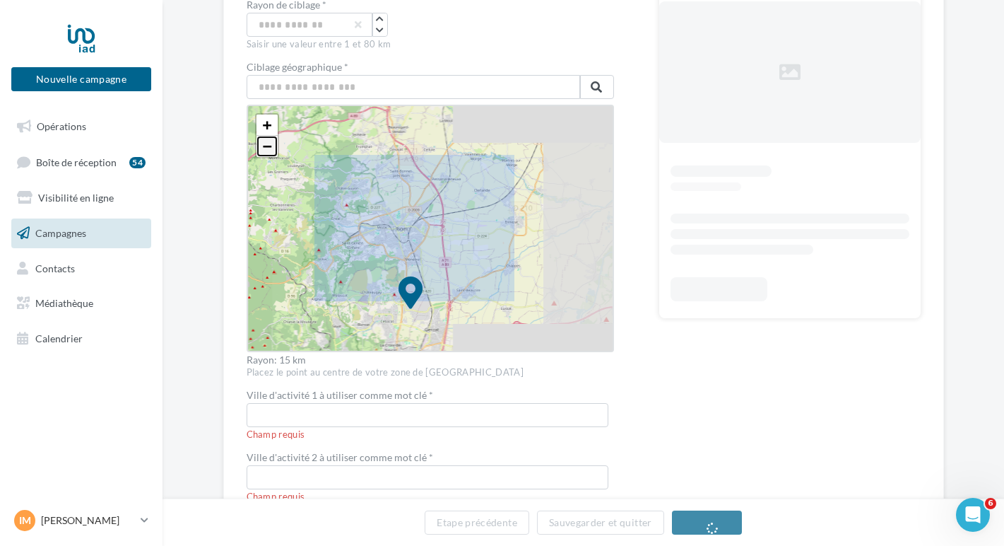
click at [262, 148] on span "−" at bounding box center [266, 146] width 9 height 18
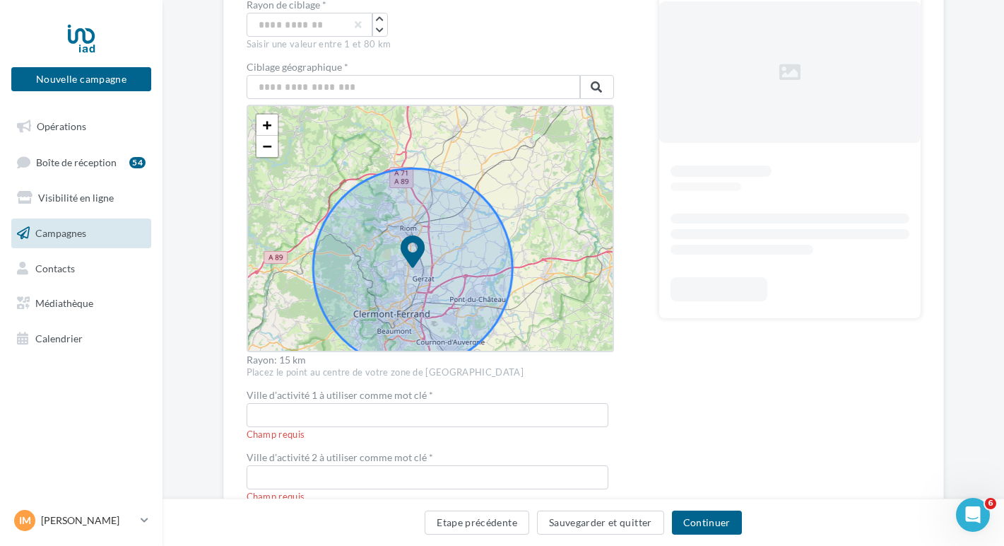
click at [630, 170] on div "**********" at bounding box center [584, 282] width 674 height 755
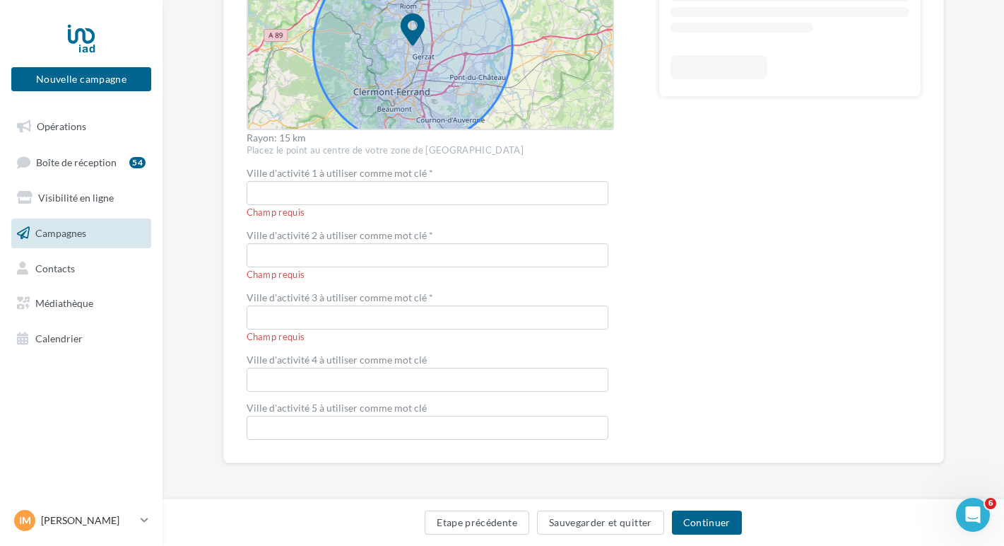
scroll to position [485, 0]
click at [307, 192] on input "text" at bounding box center [428, 192] width 362 height 24
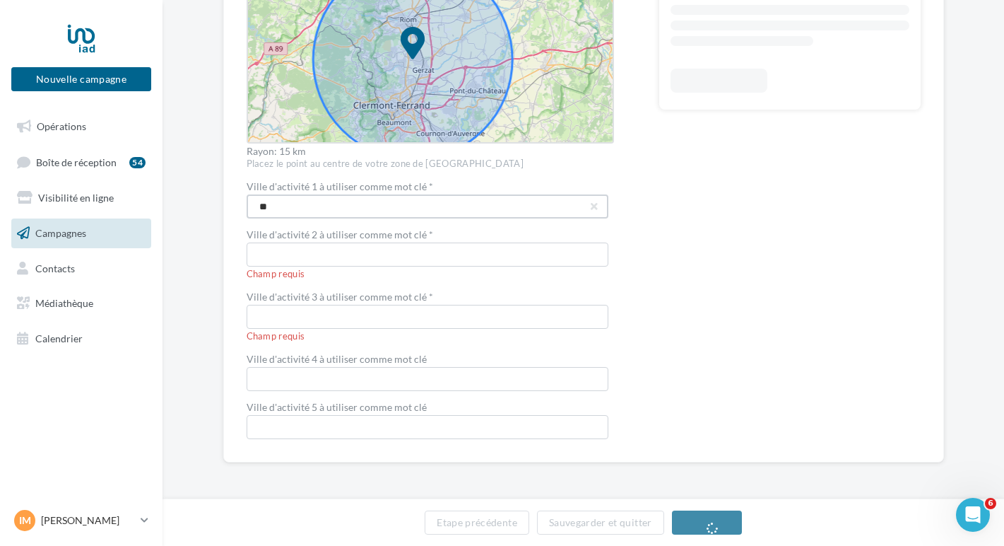
scroll to position [471, 0]
type input "**********"
click at [293, 248] on input "text" at bounding box center [428, 254] width 362 height 24
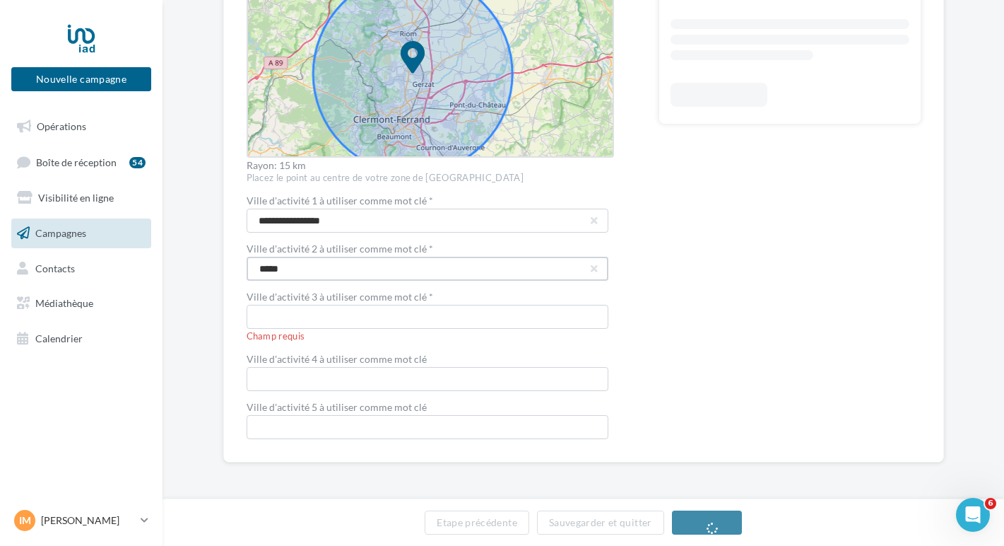
scroll to position [456, 0]
type input "****"
click at [272, 309] on input "text" at bounding box center [428, 317] width 362 height 24
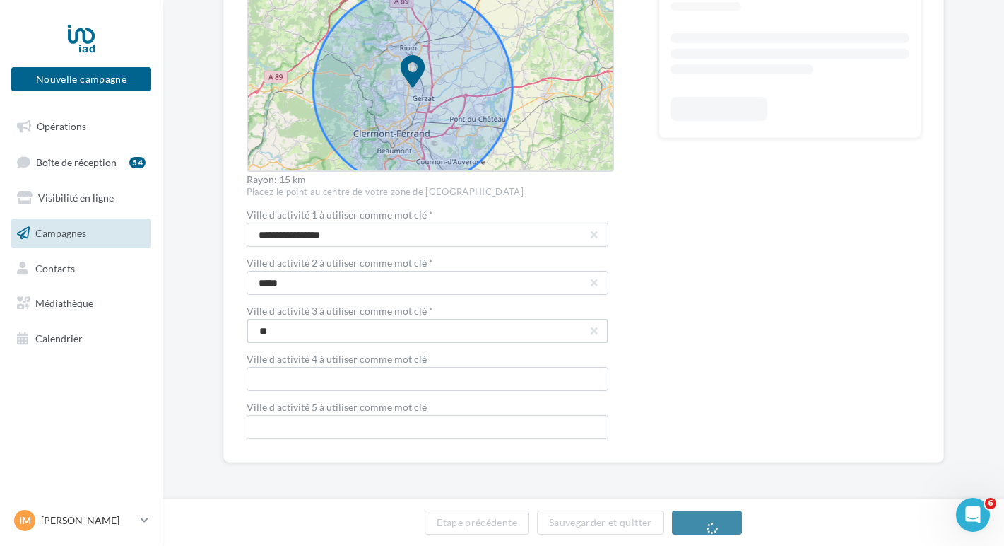
scroll to position [442, 0]
type input "**********"
click at [289, 379] on input "text" at bounding box center [428, 379] width 362 height 24
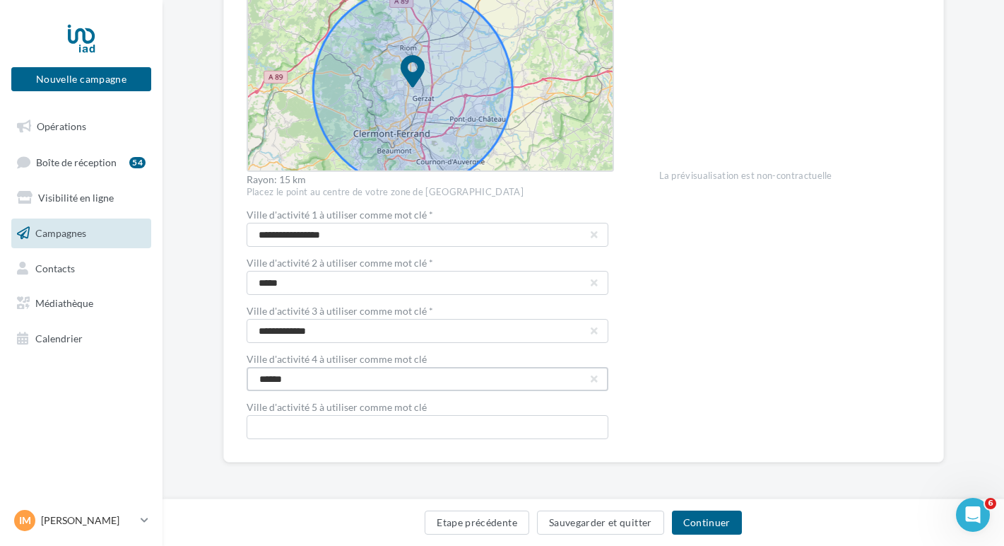
type input "******"
click at [283, 430] on input "text" at bounding box center [428, 427] width 362 height 24
click at [264, 432] on input "*******" at bounding box center [428, 427] width 362 height 24
type input "*******"
click at [733, 371] on div "Voir la landing page https://local.iadfrance.fr/41/iad-igor-medjean-22405-89240…" at bounding box center [789, 82] width 261 height 714
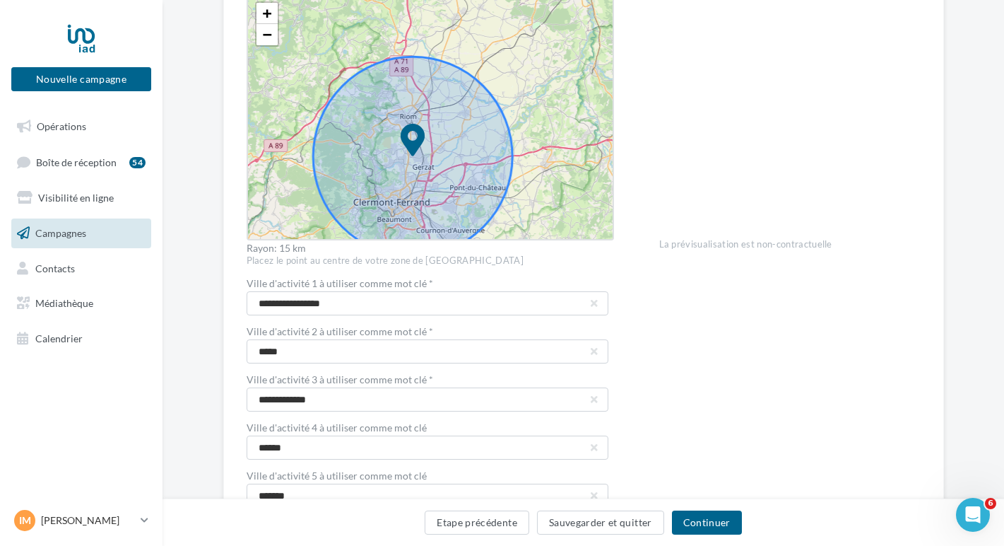
scroll to position [372, 0]
click at [710, 530] on button "Continuer" at bounding box center [707, 522] width 70 height 24
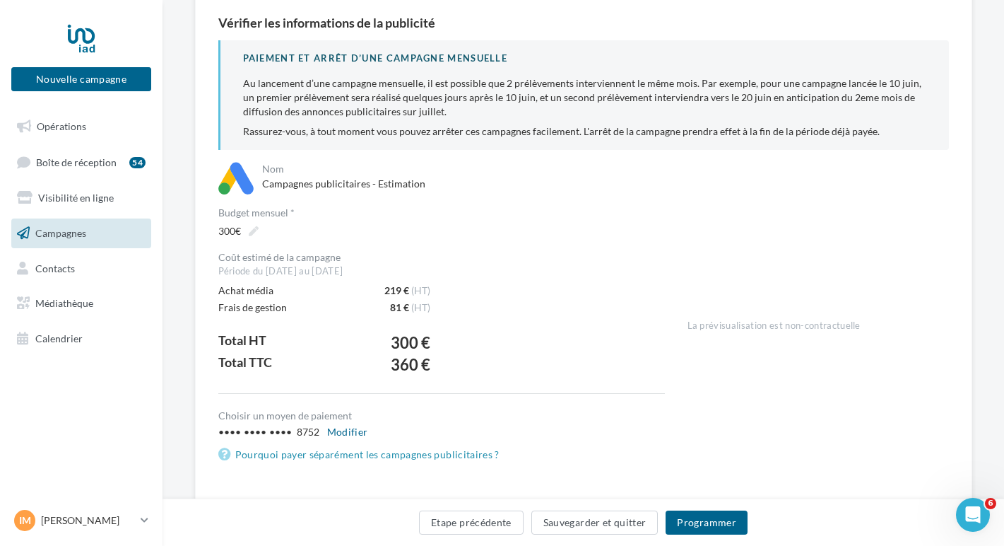
scroll to position [126, 0]
click at [701, 519] on button "Programmer" at bounding box center [707, 522] width 82 height 24
